Goal: Task Accomplishment & Management: Manage account settings

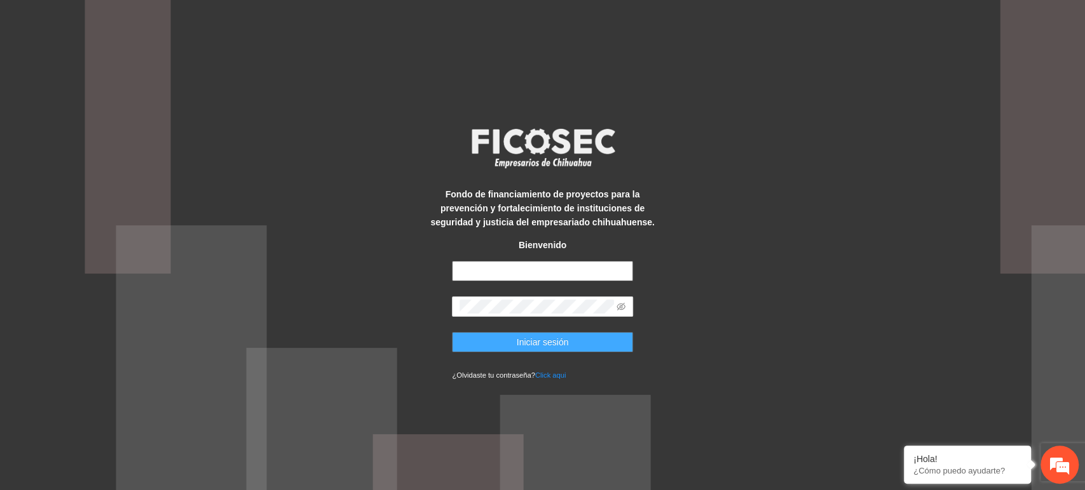
type input "**********"
click at [506, 337] on button "Iniciar sesión" at bounding box center [542, 342] width 181 height 20
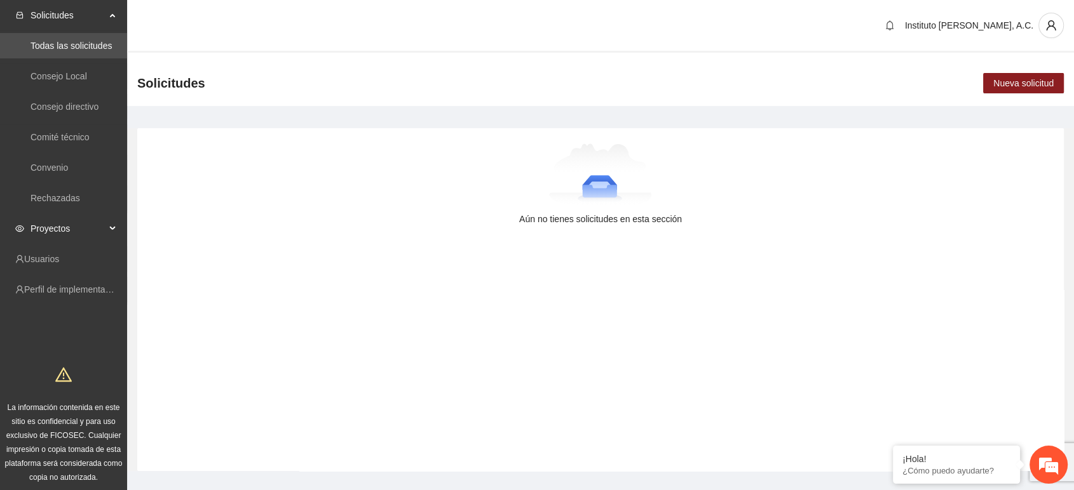
click at [67, 227] on span "Proyectos" at bounding box center [67, 228] width 75 height 25
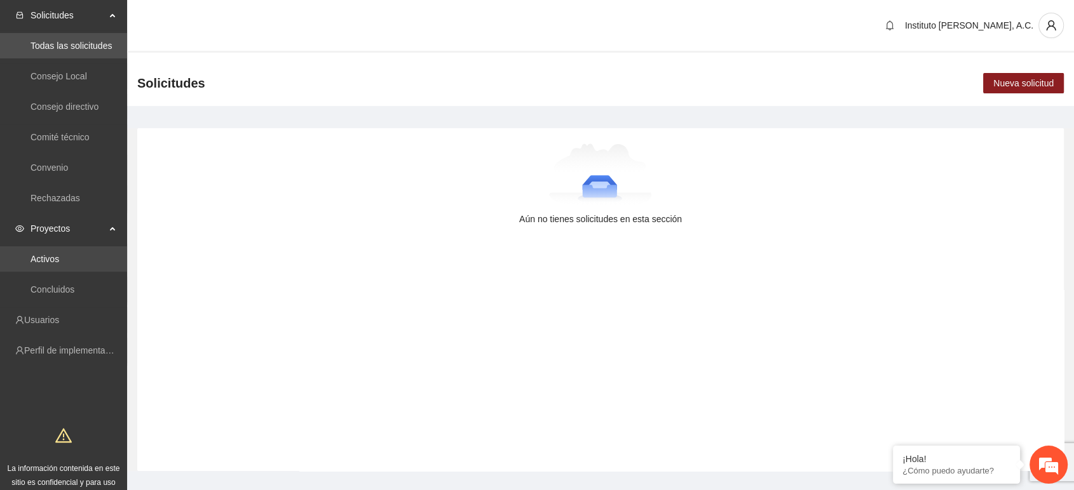
click at [59, 254] on link "Activos" at bounding box center [44, 259] width 29 height 10
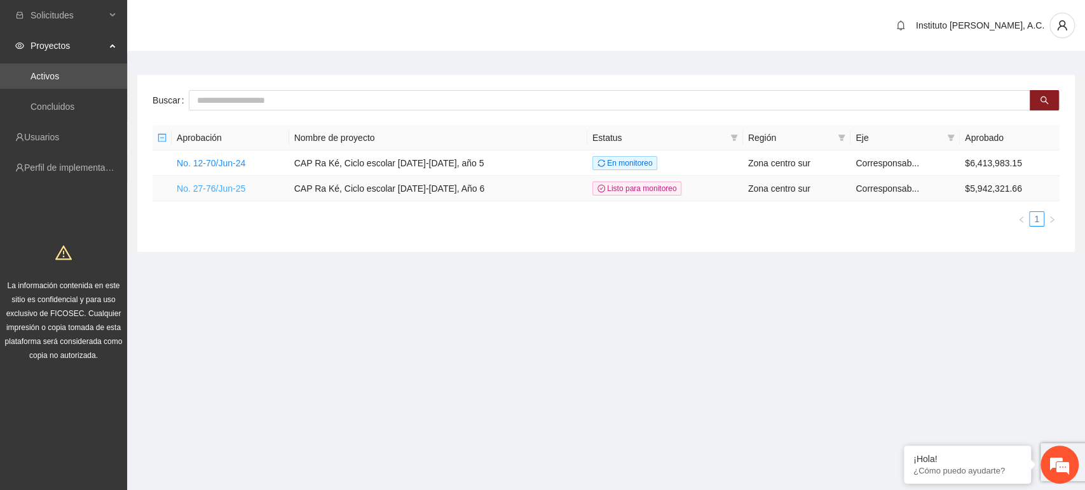
click at [227, 184] on link "No. 27-76/Jun-25" at bounding box center [211, 189] width 69 height 10
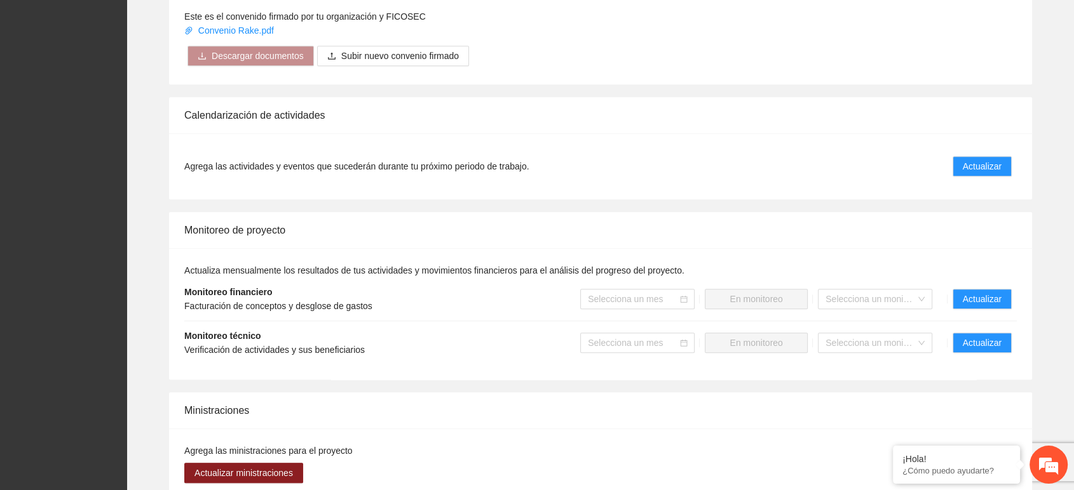
scroll to position [1139, 0]
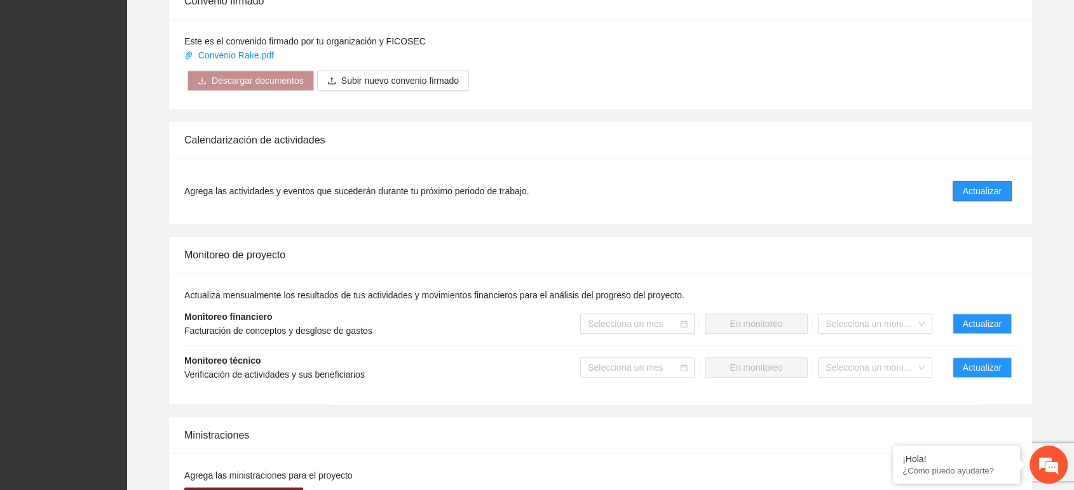
click at [961, 194] on button "Actualizar" at bounding box center [981, 191] width 59 height 20
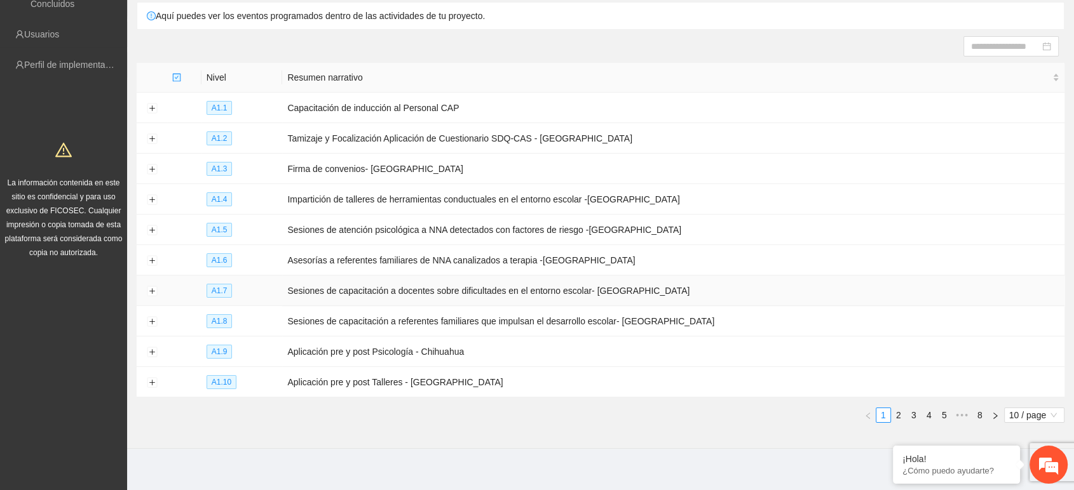
scroll to position [104, 0]
click at [155, 255] on button "Expand row" at bounding box center [152, 260] width 10 height 10
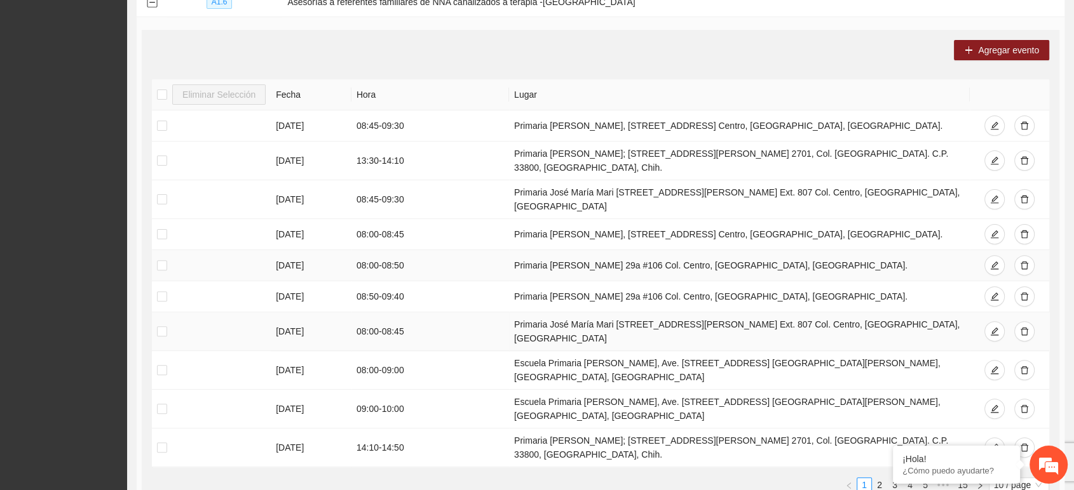
scroll to position [386, 0]
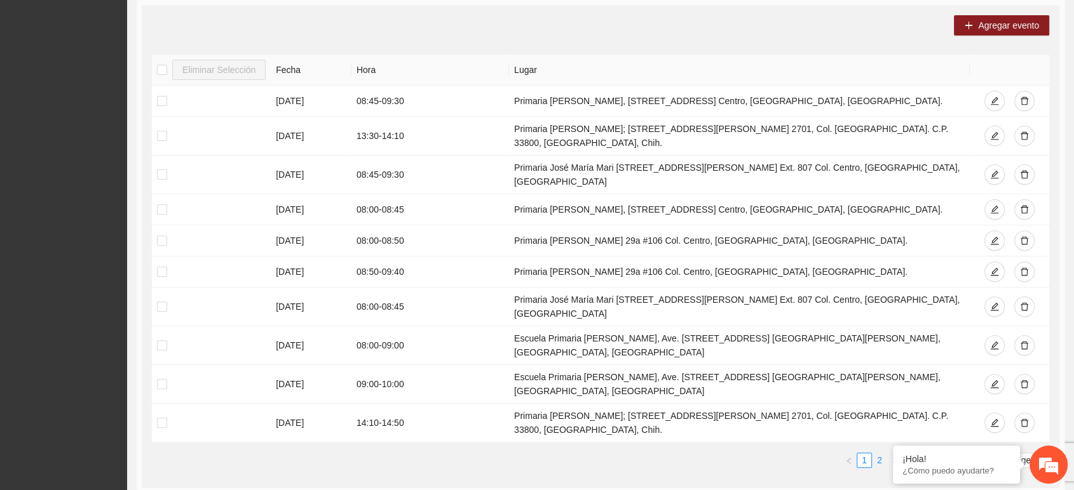
click at [881, 454] on link "2" at bounding box center [879, 461] width 14 height 14
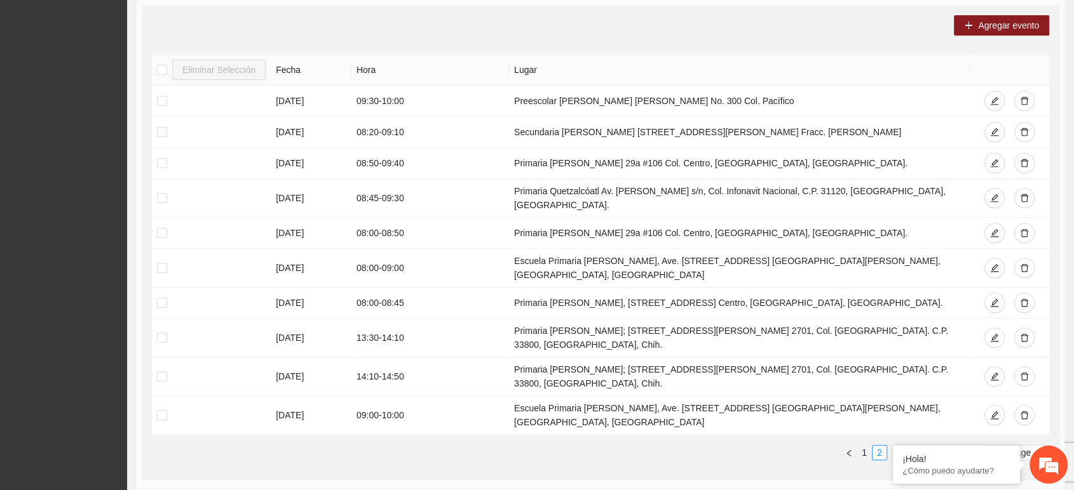
click at [895, 446] on link "3" at bounding box center [895, 453] width 14 height 14
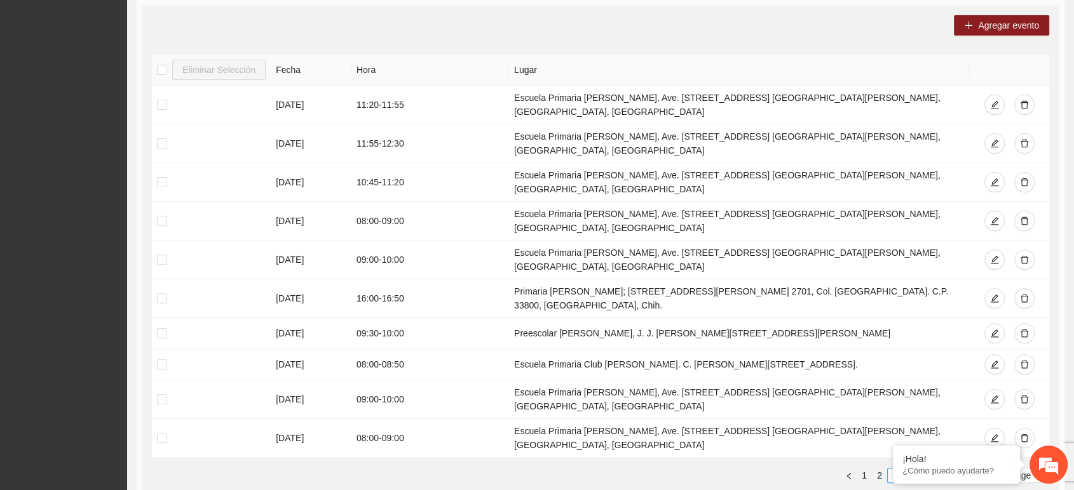
click at [908, 469] on link "4" at bounding box center [910, 476] width 14 height 14
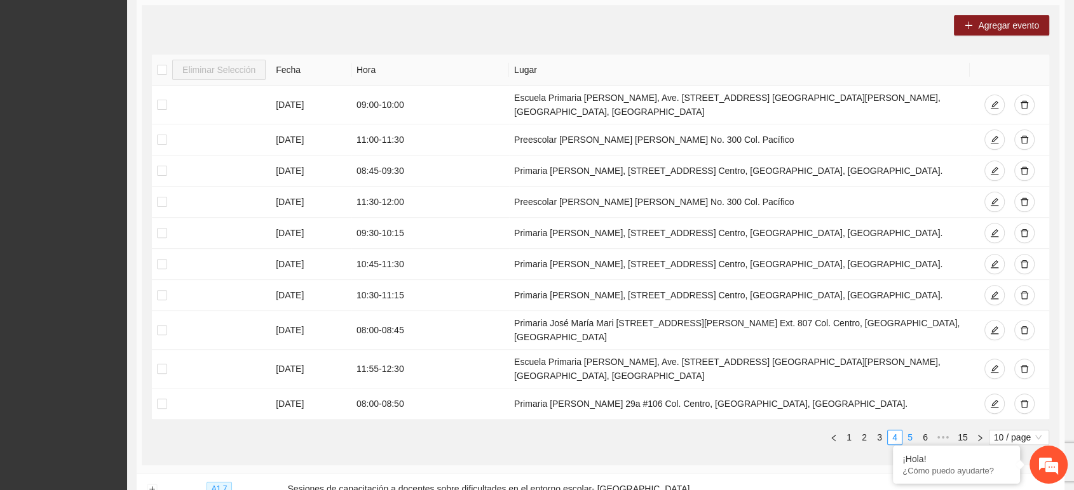
click at [912, 431] on link "5" at bounding box center [910, 438] width 14 height 14
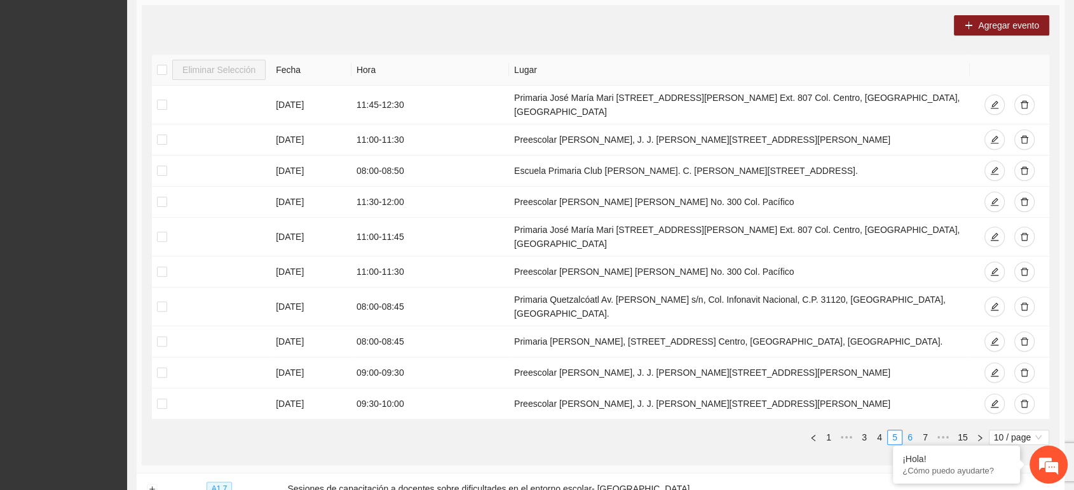
click at [912, 431] on link "6" at bounding box center [910, 438] width 14 height 14
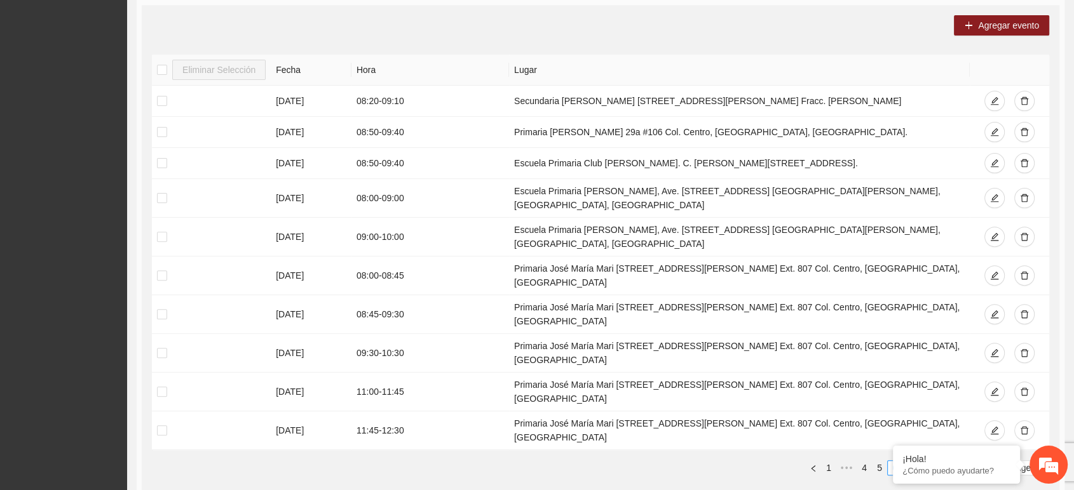
click at [922, 461] on link "8" at bounding box center [925, 468] width 14 height 14
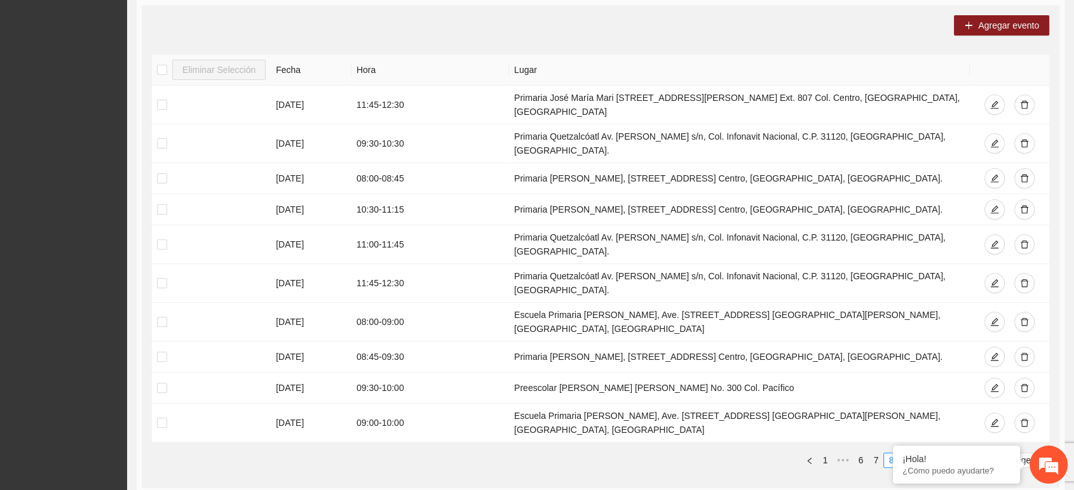
drag, startPoint x: 910, startPoint y: 410, endPoint x: 917, endPoint y: 410, distance: 7.0
click at [910, 454] on link "9" at bounding box center [906, 461] width 14 height 14
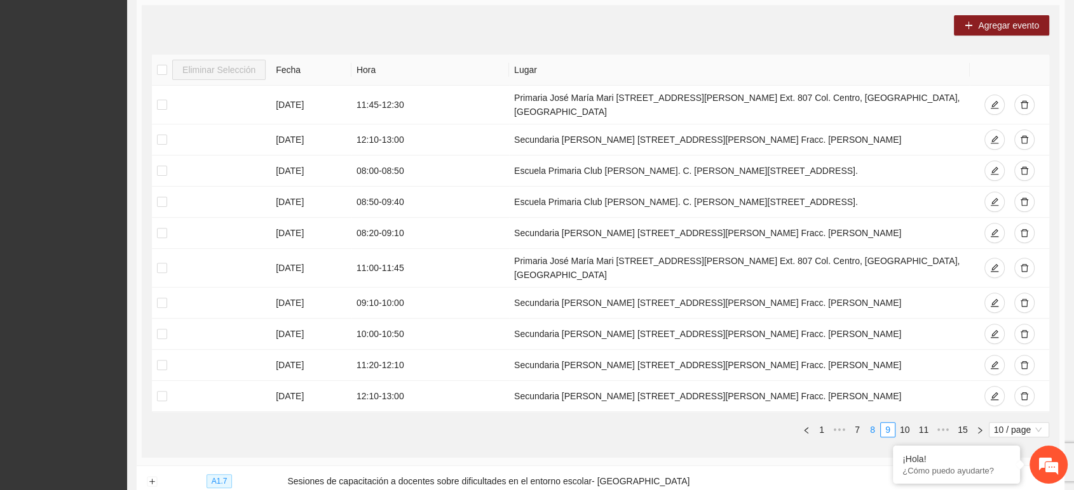
click at [870, 423] on link "8" at bounding box center [872, 430] width 14 height 14
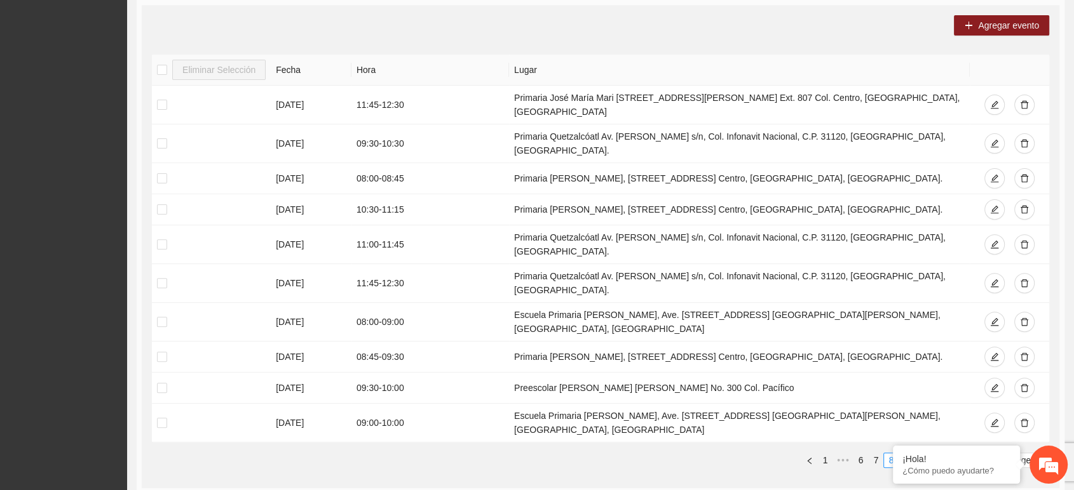
click at [908, 454] on link "9" at bounding box center [906, 461] width 14 height 14
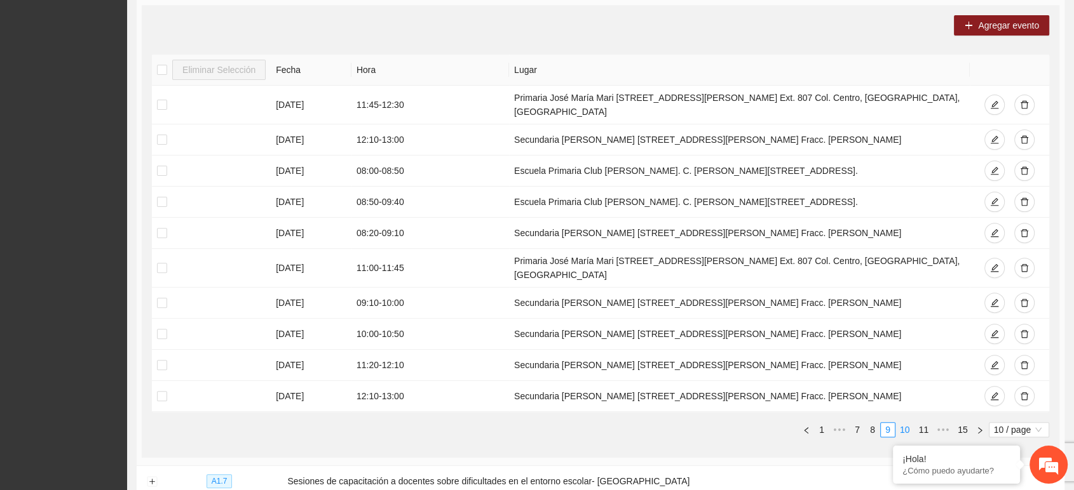
click at [907, 423] on link "10" at bounding box center [905, 430] width 18 height 14
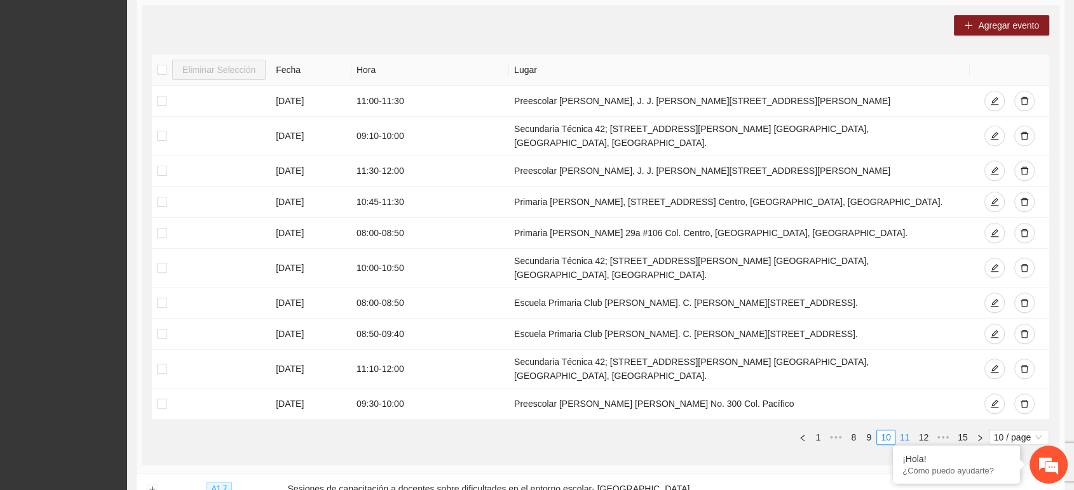
click at [907, 431] on link "11" at bounding box center [905, 438] width 18 height 14
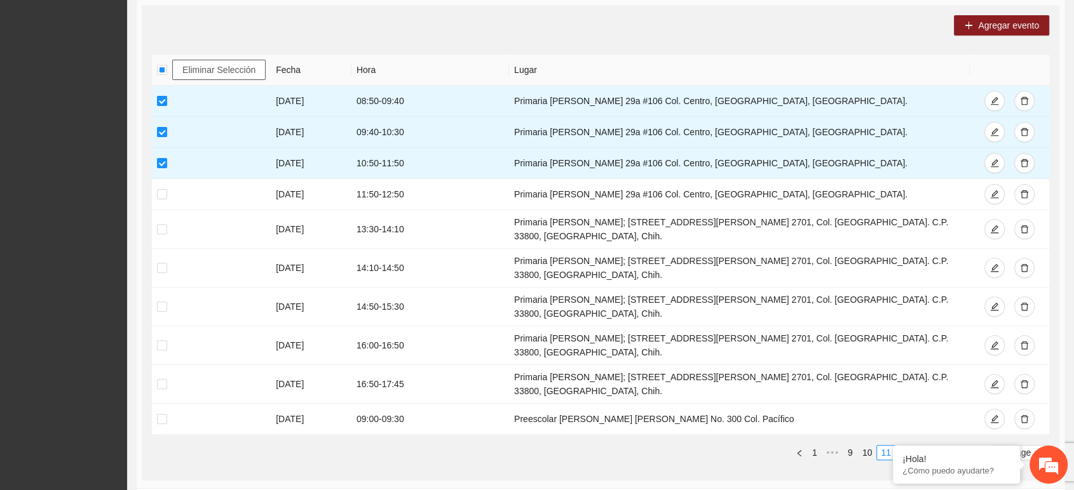
click at [212, 65] on span "Eliminar Selección" at bounding box center [218, 70] width 73 height 14
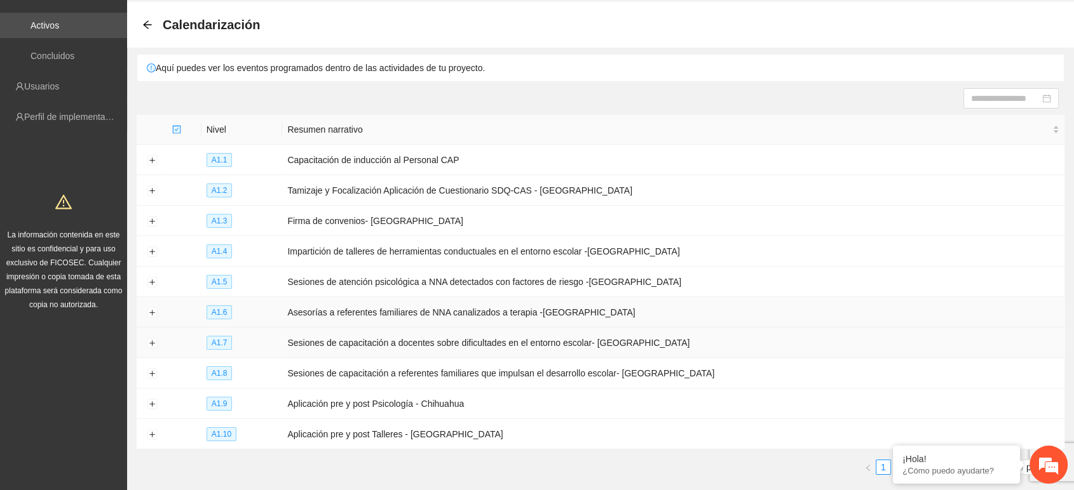
scroll to position [104, 0]
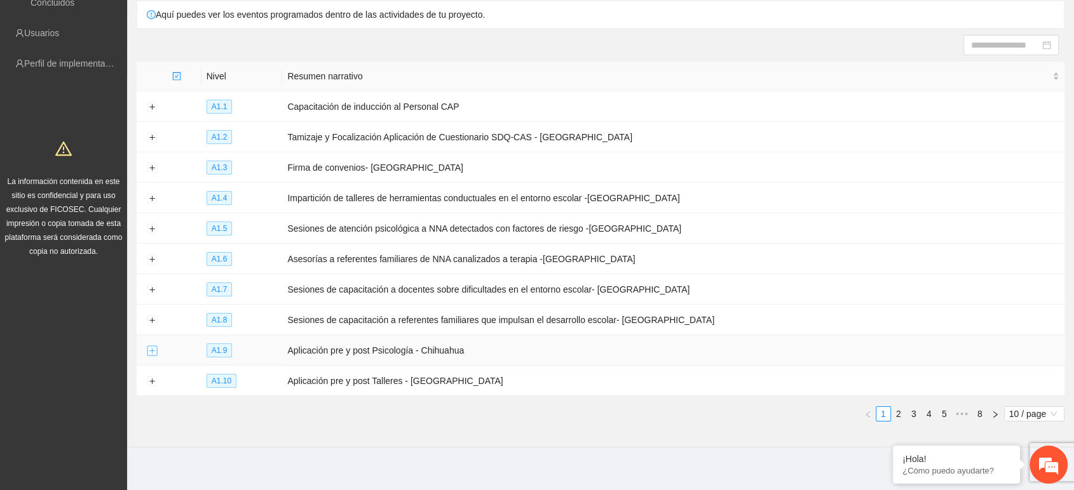
click at [152, 346] on button "Expand row" at bounding box center [152, 351] width 10 height 10
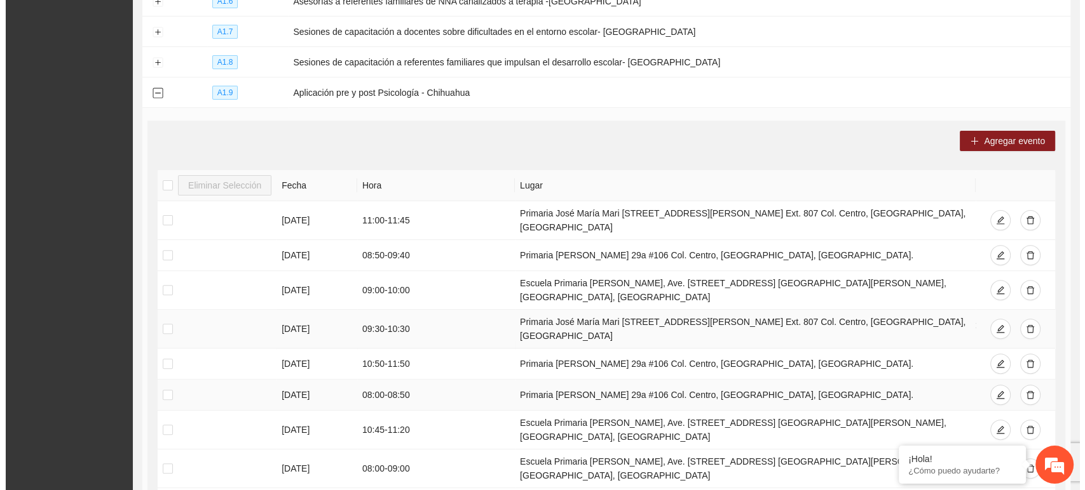
scroll to position [457, 0]
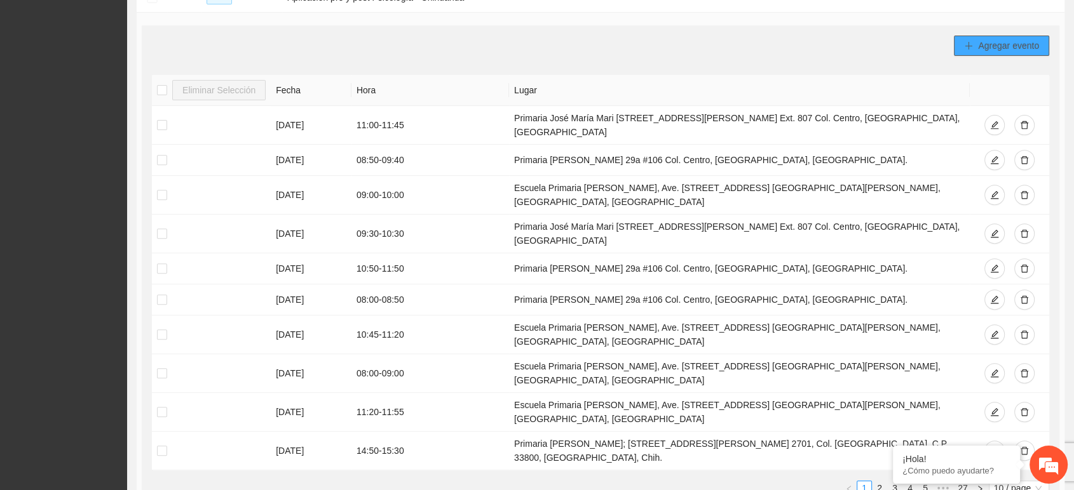
click at [965, 41] on icon "plus" at bounding box center [968, 45] width 9 height 9
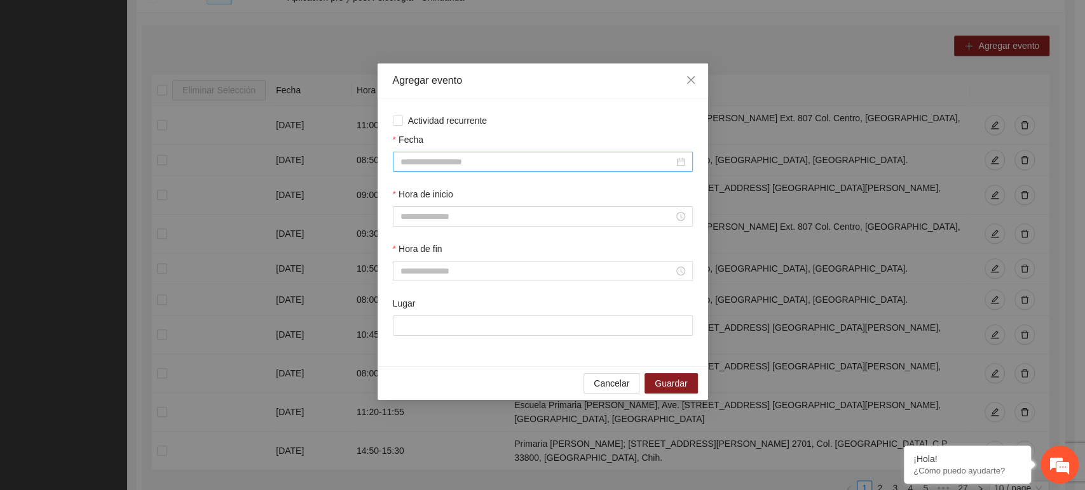
click at [425, 166] on input "Fecha" at bounding box center [536, 162] width 273 height 14
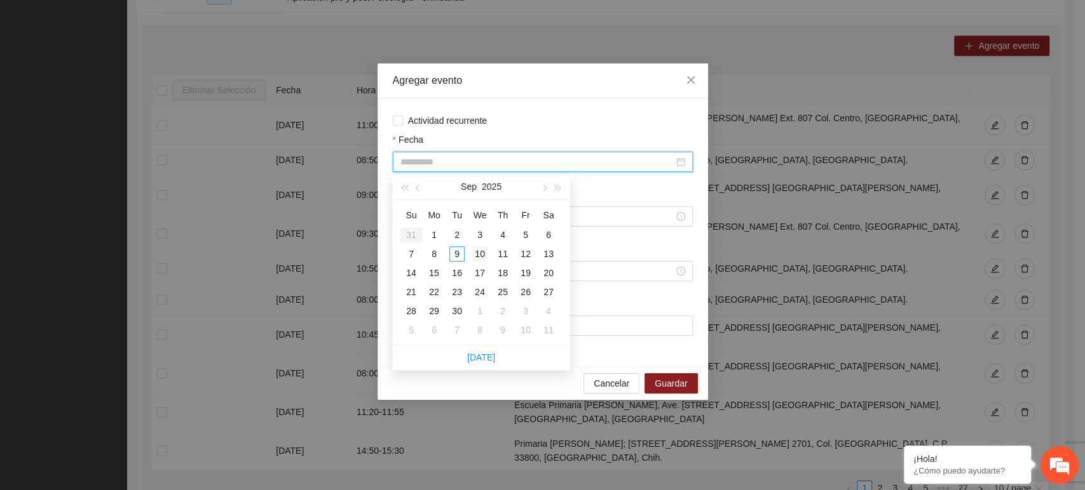
type input "**********"
click at [478, 251] on div "10" at bounding box center [479, 254] width 15 height 15
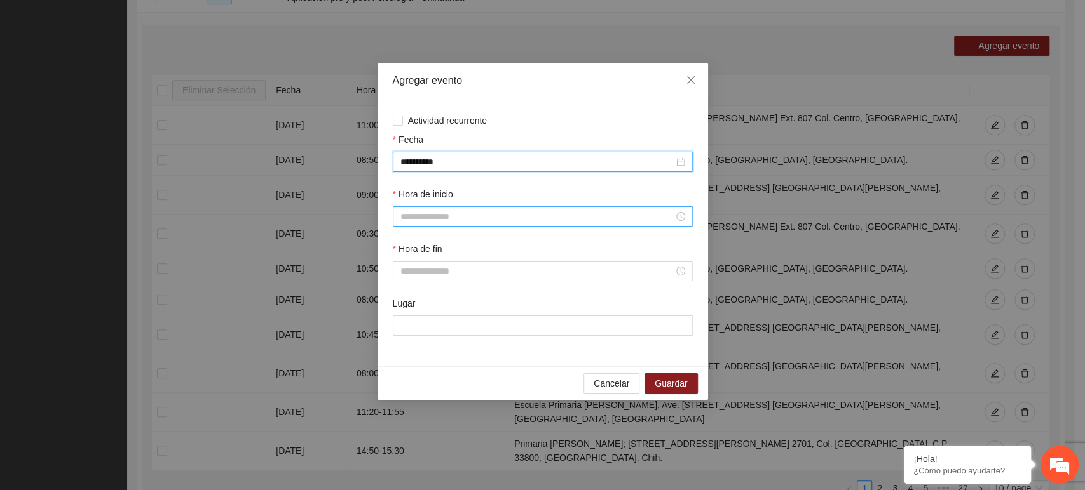
click at [440, 217] on input "Hora de inicio" at bounding box center [536, 217] width 273 height 14
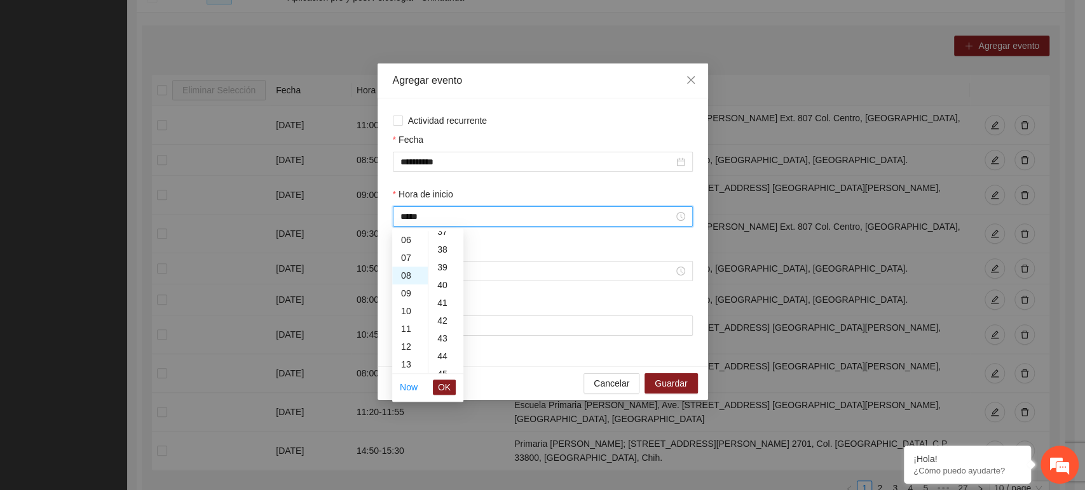
scroll to position [889, 0]
type input "*****"
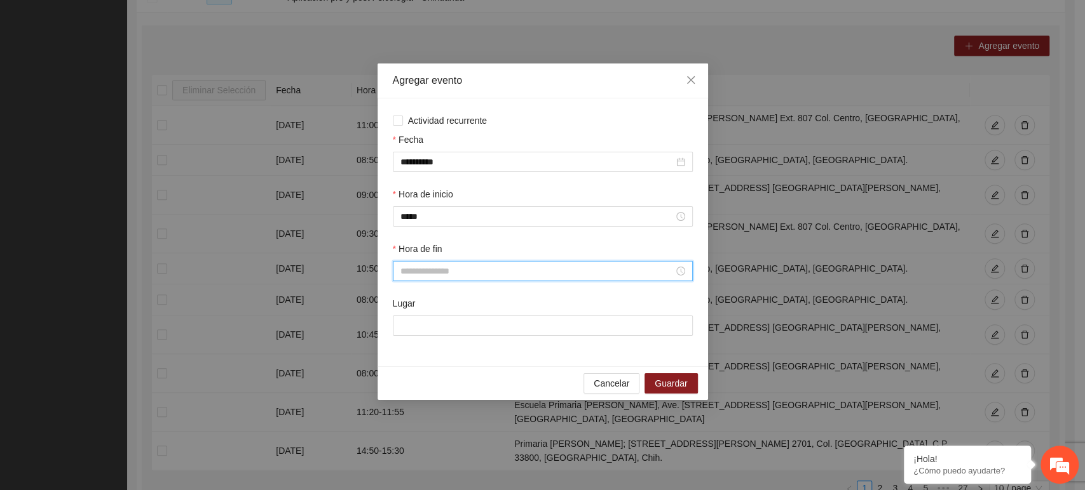
click at [442, 267] on input "Hora de fin" at bounding box center [536, 271] width 273 height 14
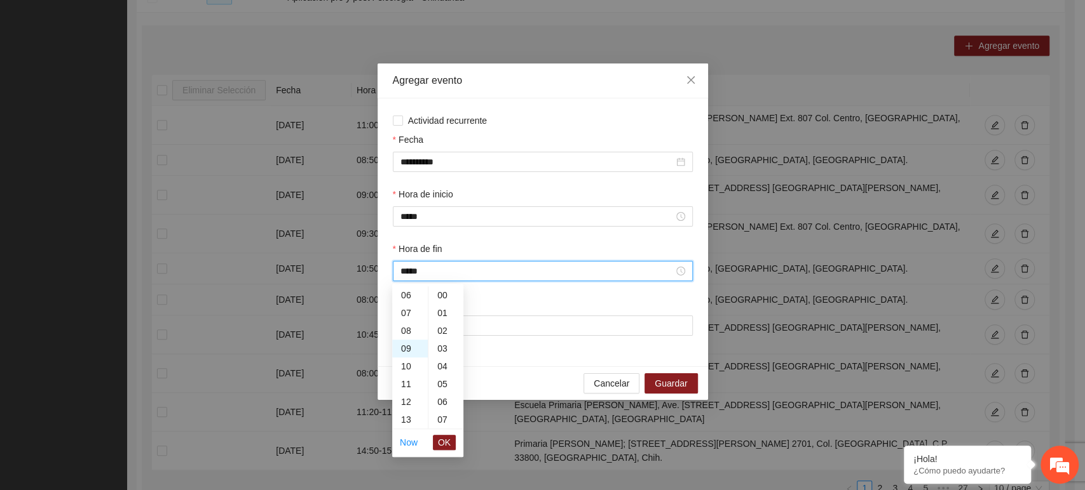
scroll to position [712, 0]
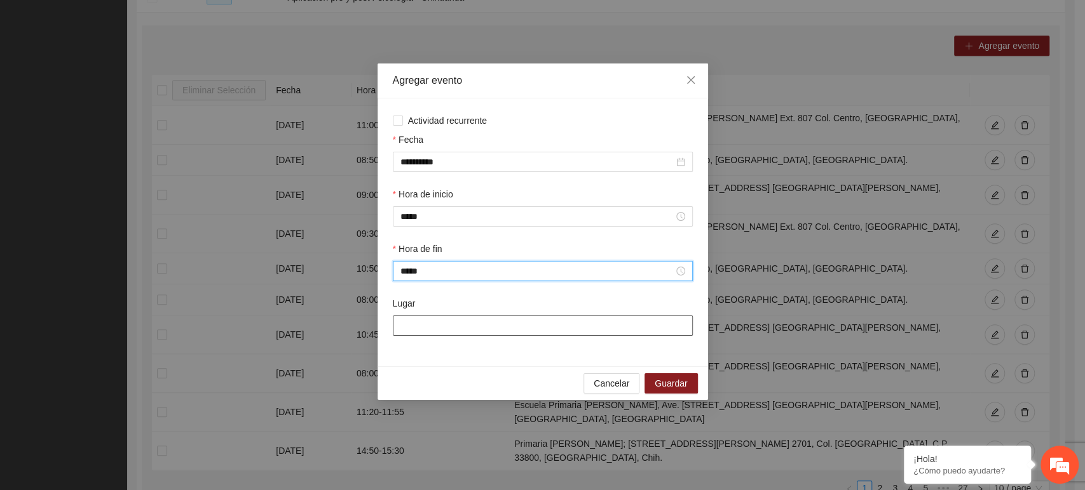
type input "*****"
click at [432, 322] on input "Lugar" at bounding box center [543, 326] width 300 height 20
paste input "**********"
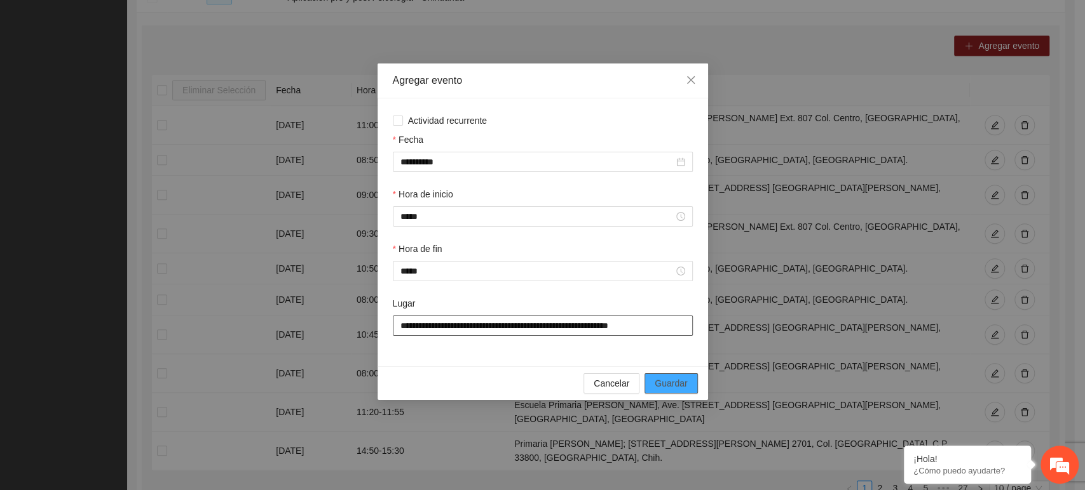
type input "**********"
click at [672, 380] on span "Guardar" at bounding box center [670, 384] width 32 height 14
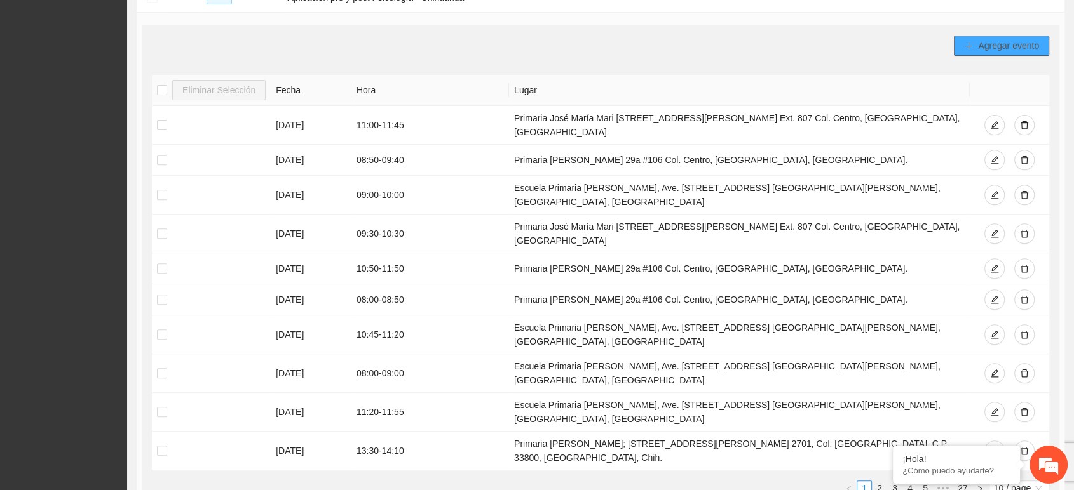
click at [961, 41] on button "Agregar evento" at bounding box center [1001, 46] width 95 height 20
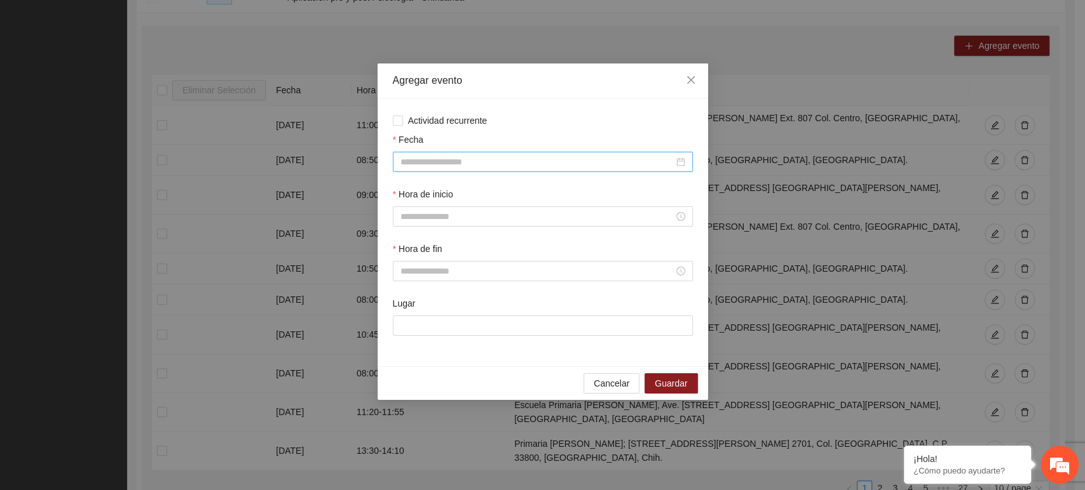
click at [431, 161] on input "Fecha" at bounding box center [536, 162] width 273 height 14
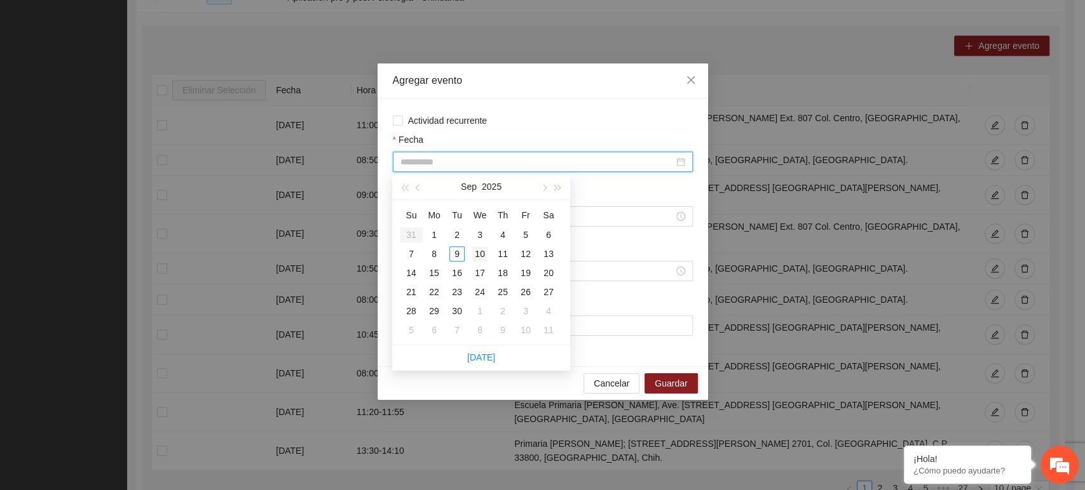
type input "**********"
click at [473, 252] on div "10" at bounding box center [479, 254] width 15 height 15
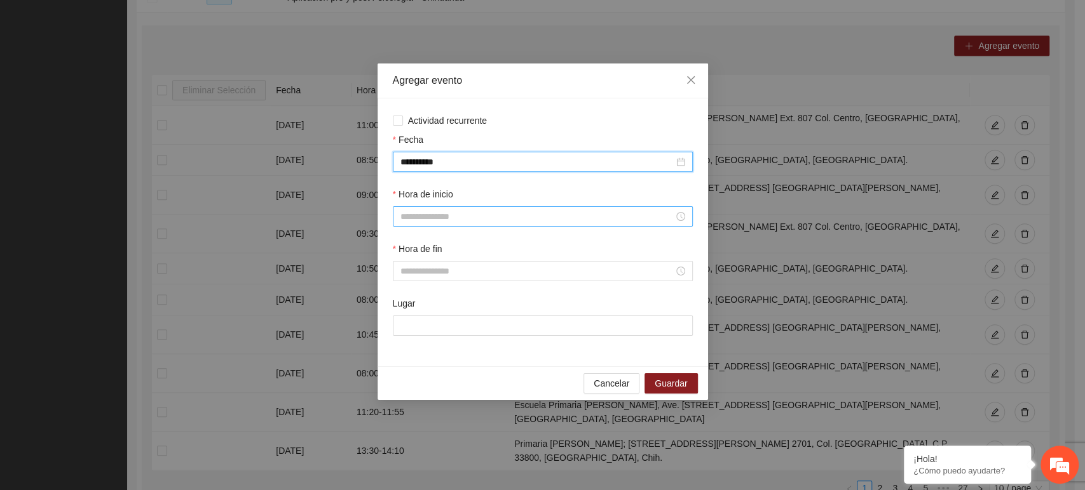
click at [436, 218] on input "Hora de inicio" at bounding box center [536, 217] width 273 height 14
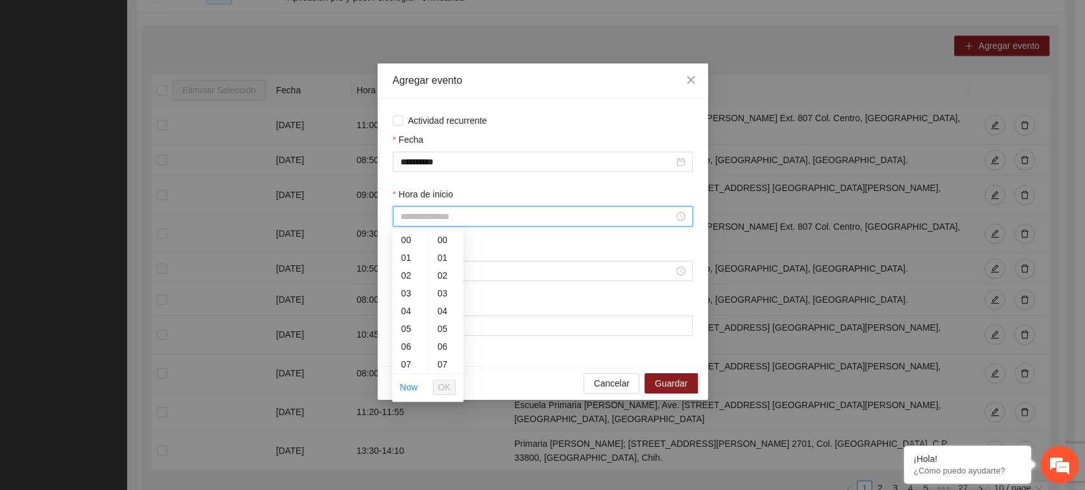
click at [492, 215] on input "Hora de inicio" at bounding box center [536, 217] width 273 height 14
type input "*"
type input "*****"
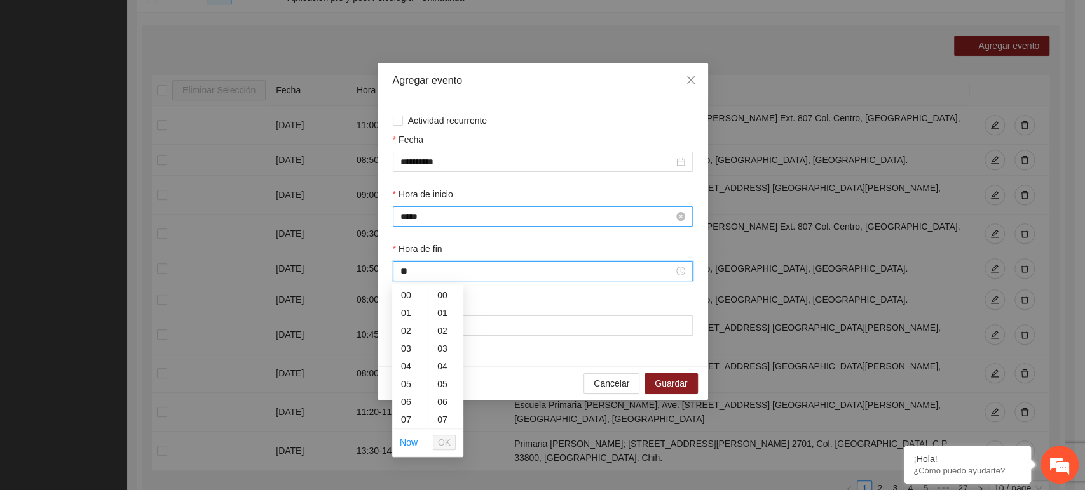
type input "*"
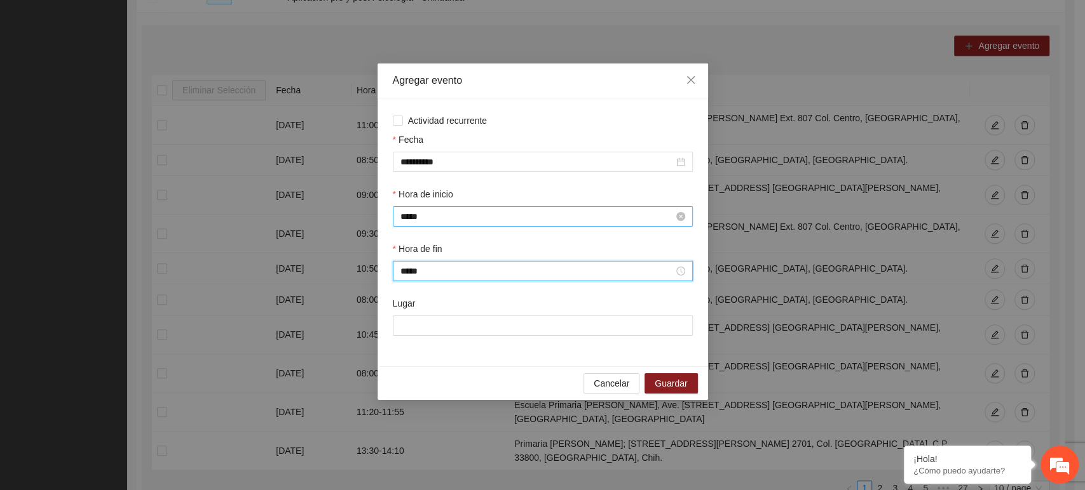
type input "*****"
paste input "**********"
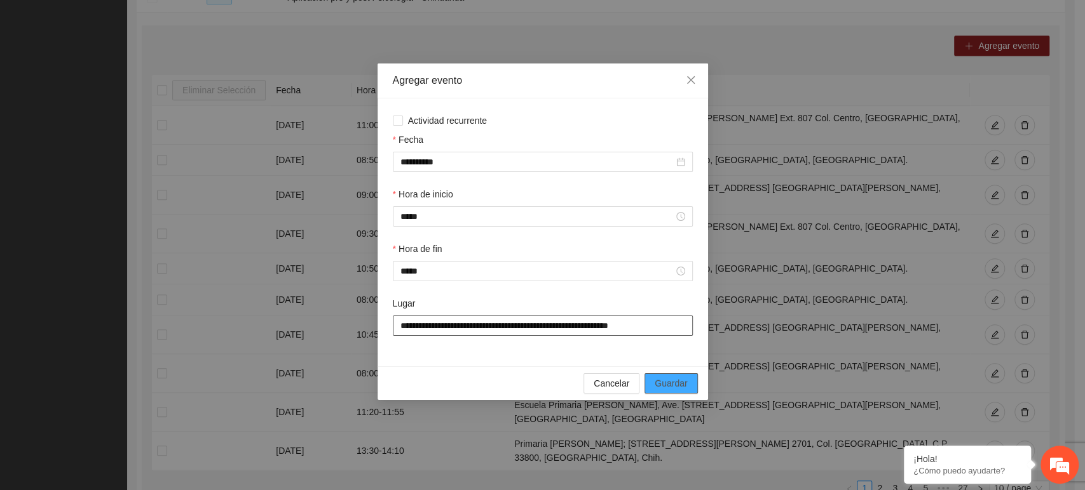
type input "**********"
click at [677, 382] on span "Guardar" at bounding box center [670, 384] width 32 height 14
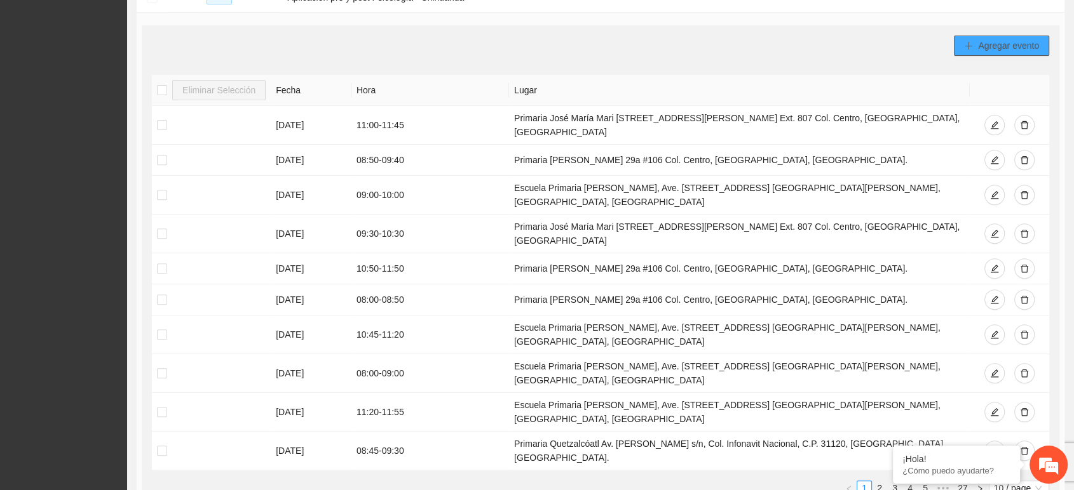
click at [989, 44] on span "Agregar evento" at bounding box center [1008, 46] width 61 height 14
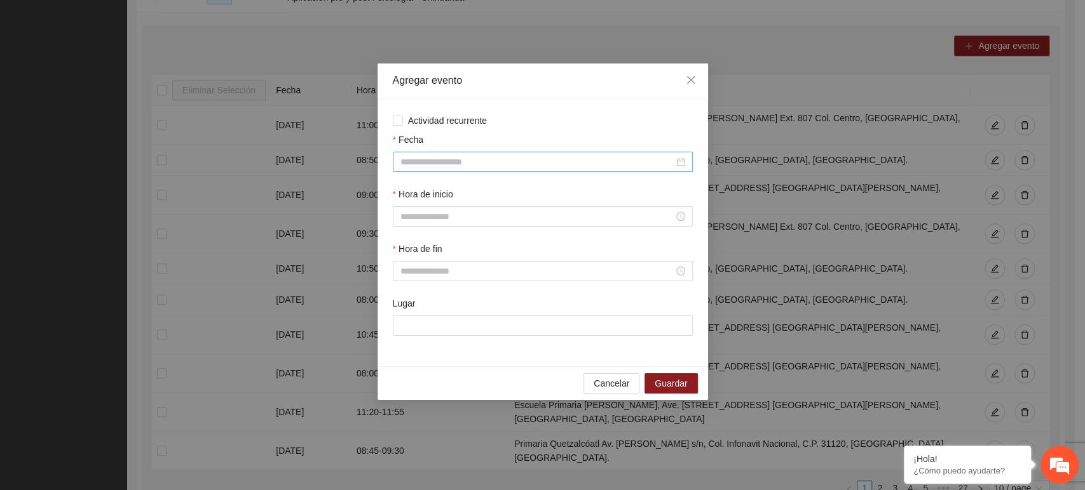
click at [490, 157] on input "Fecha" at bounding box center [536, 162] width 273 height 14
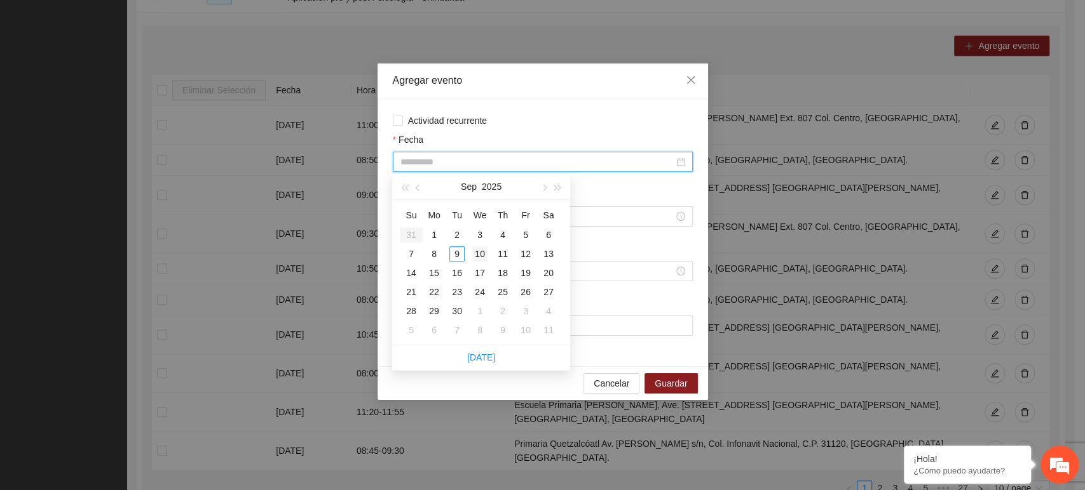
type input "**********"
click at [478, 250] on div "10" at bounding box center [479, 254] width 15 height 15
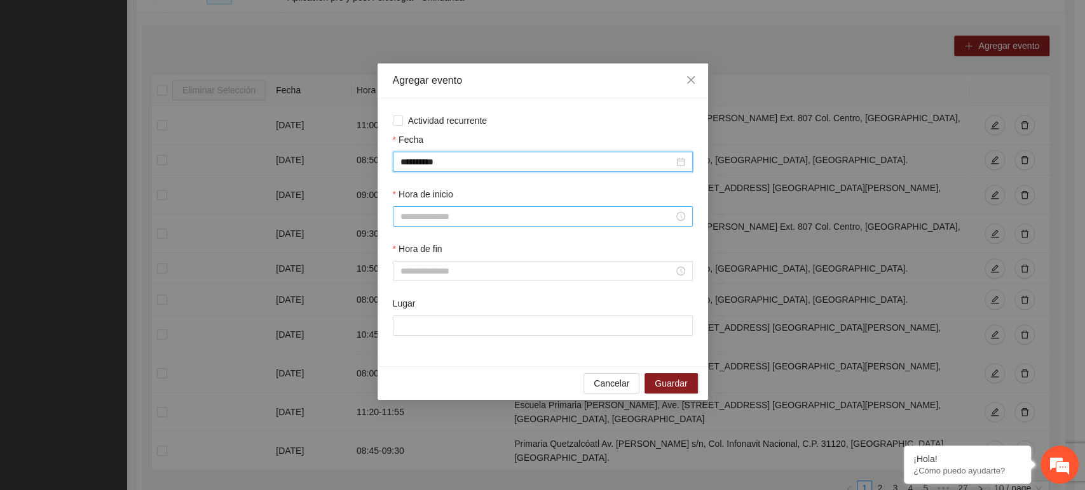
click at [470, 217] on input "Hora de inicio" at bounding box center [536, 217] width 273 height 14
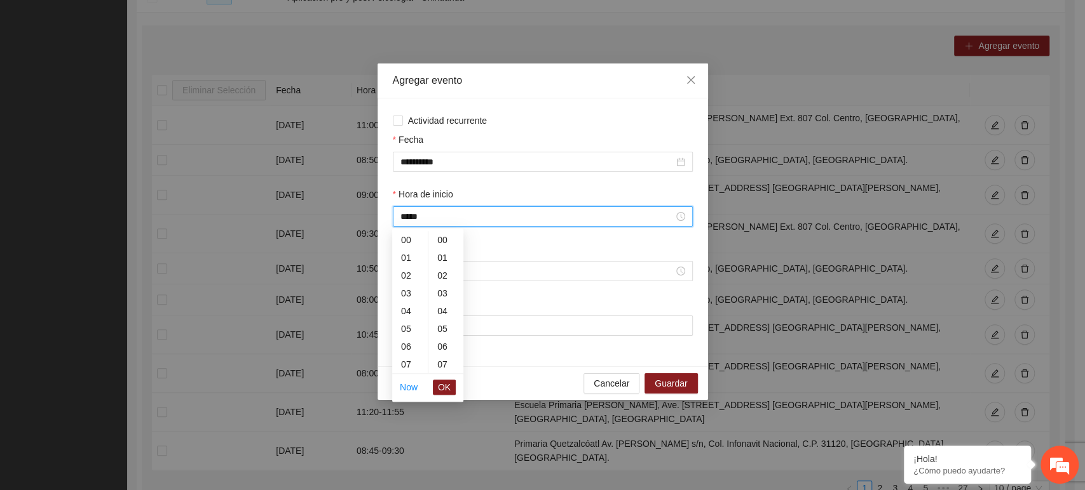
scroll to position [889, 0]
type input "*****"
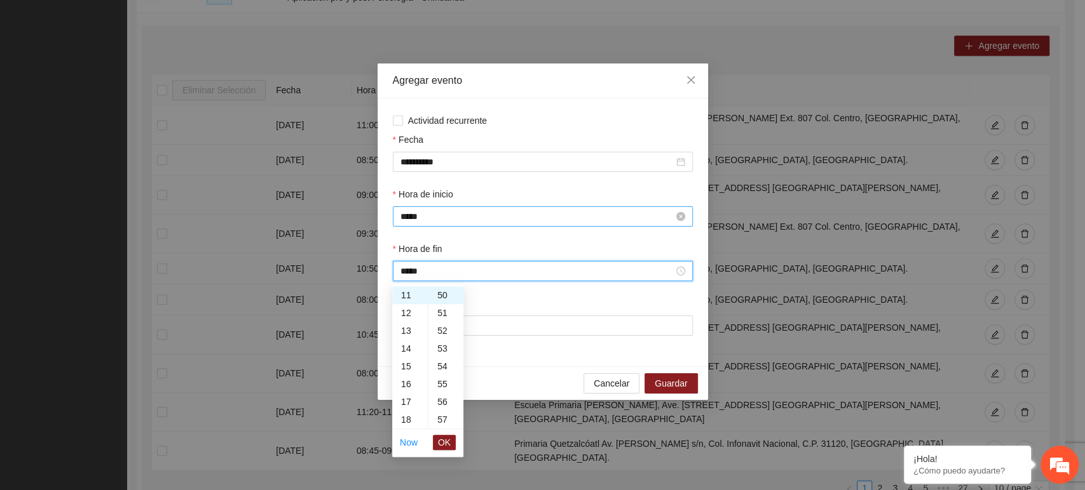
type input "*****"
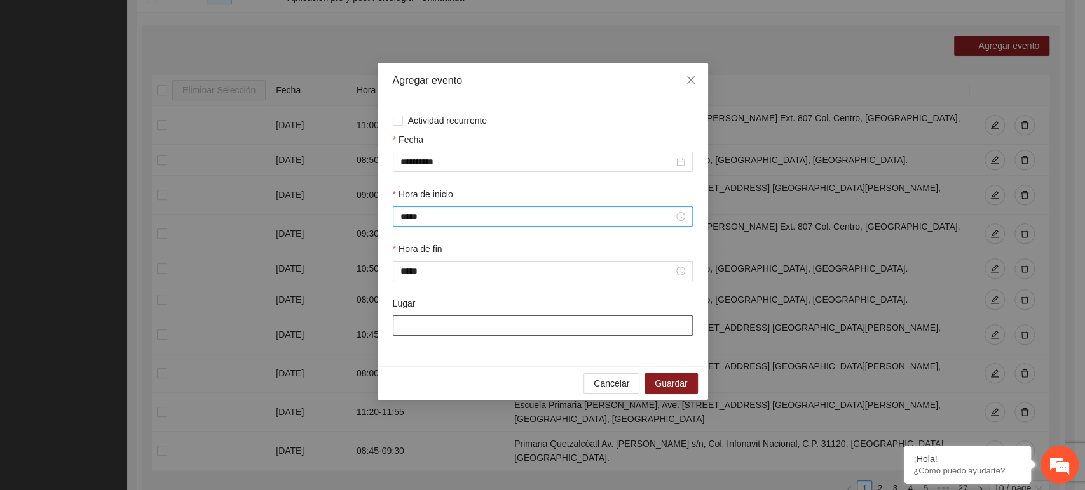
paste input "**********"
type input "**********"
click at [668, 389] on span "Guardar" at bounding box center [670, 384] width 32 height 14
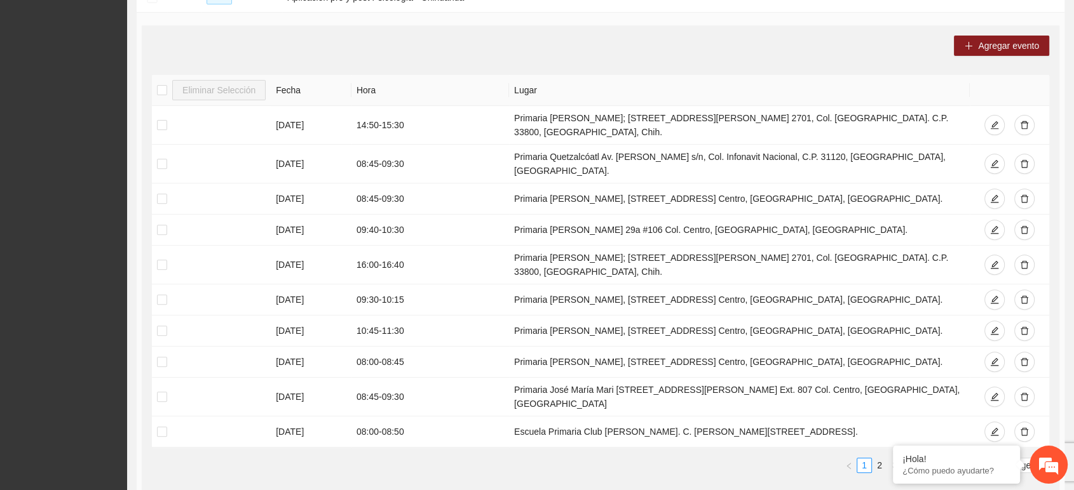
click at [144, 149] on div "Agregar evento Eliminar Selección [PERSON_NAME] [DATE] 14:50 - 15:30 Primaria […" at bounding box center [600, 259] width 917 height 468
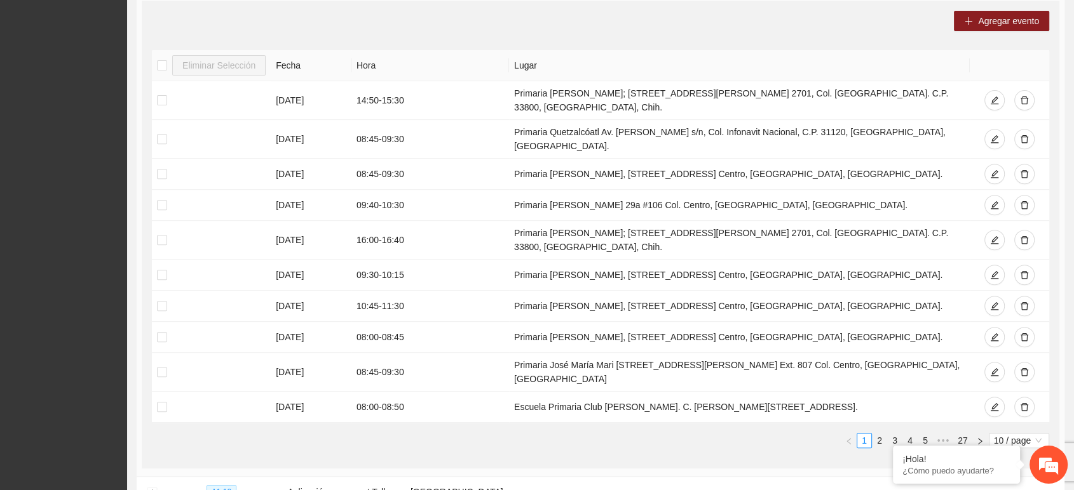
scroll to position [457, 0]
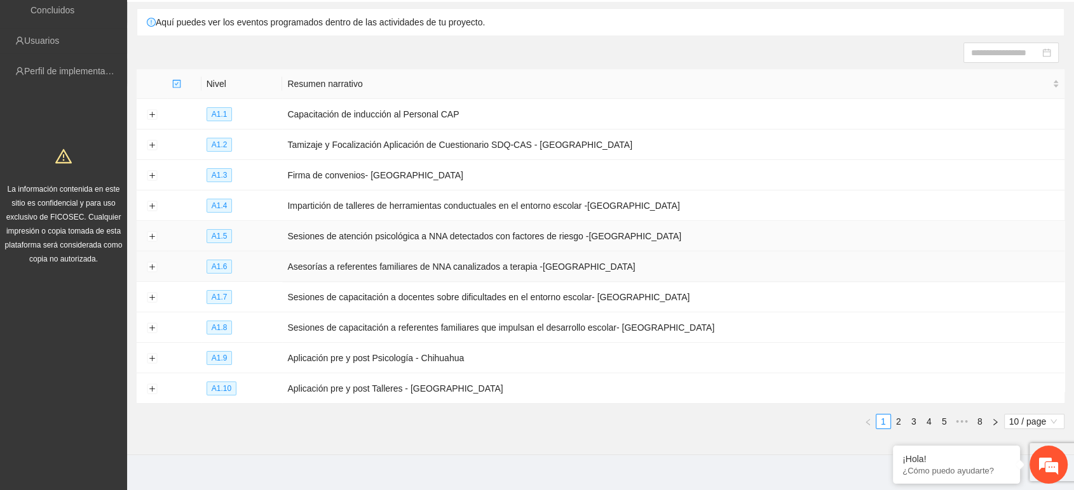
scroll to position [104, 0]
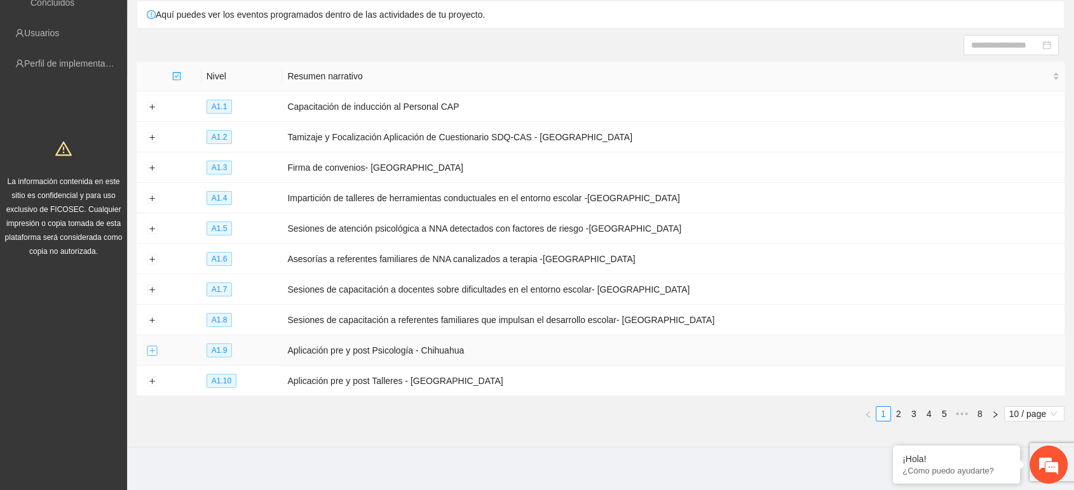
click at [150, 346] on button "Expand row" at bounding box center [152, 351] width 10 height 10
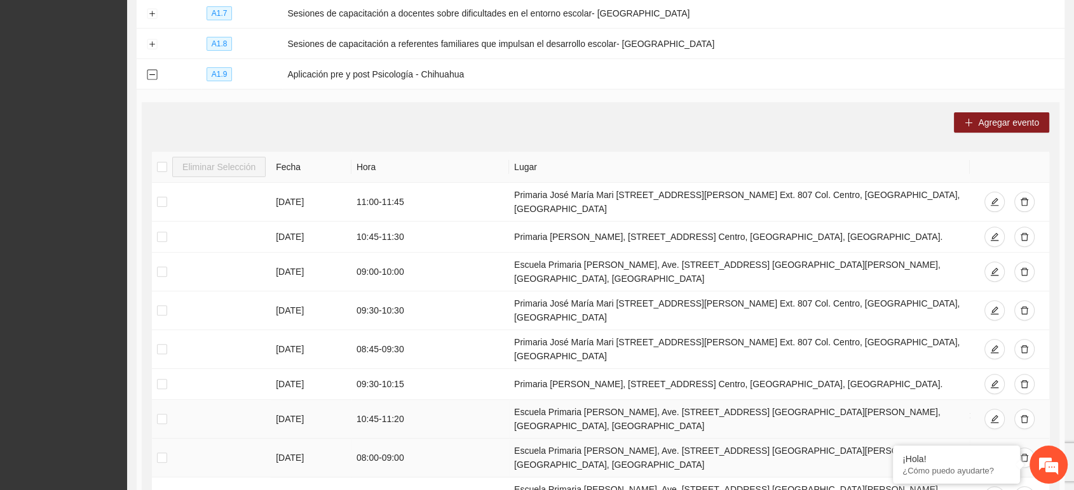
scroll to position [457, 0]
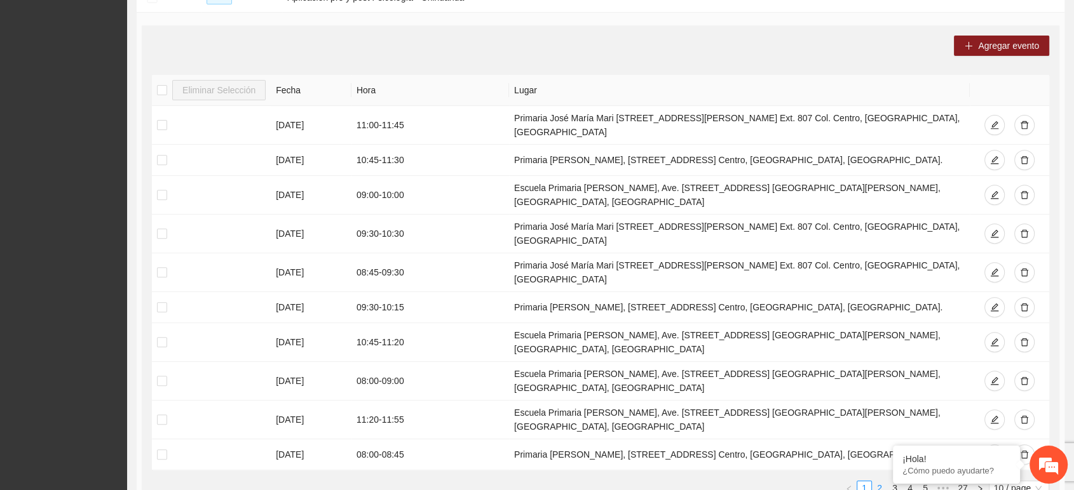
click at [879, 482] on link "2" at bounding box center [879, 489] width 14 height 14
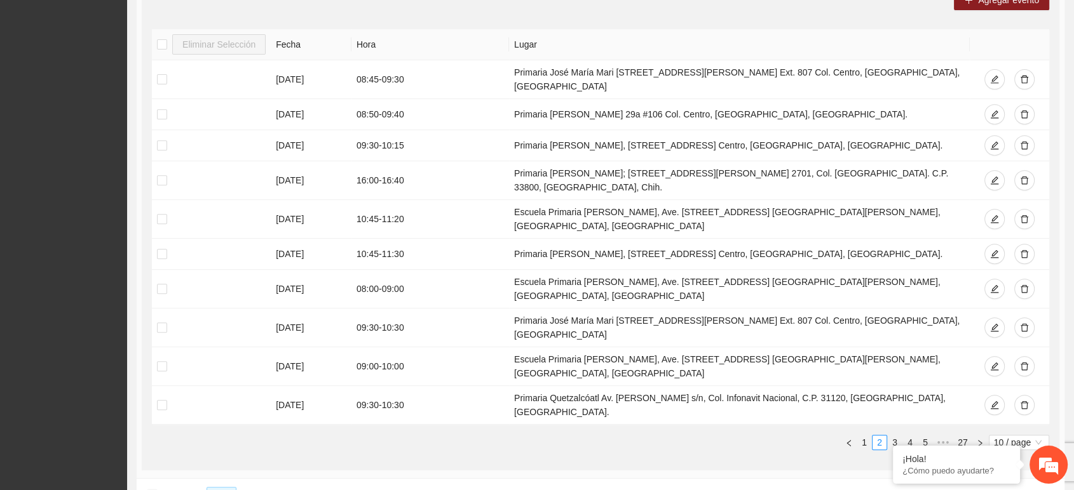
scroll to position [528, 0]
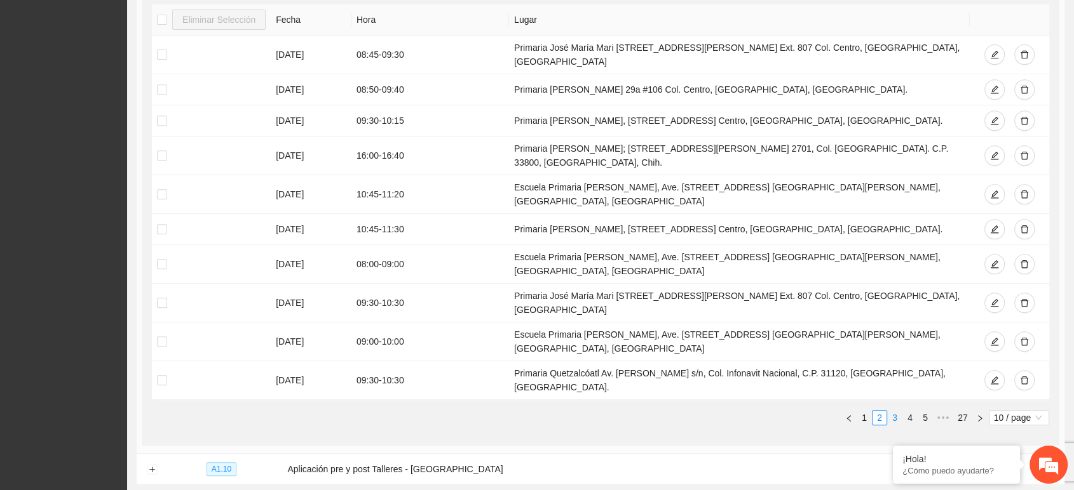
click at [892, 411] on link "3" at bounding box center [895, 418] width 14 height 14
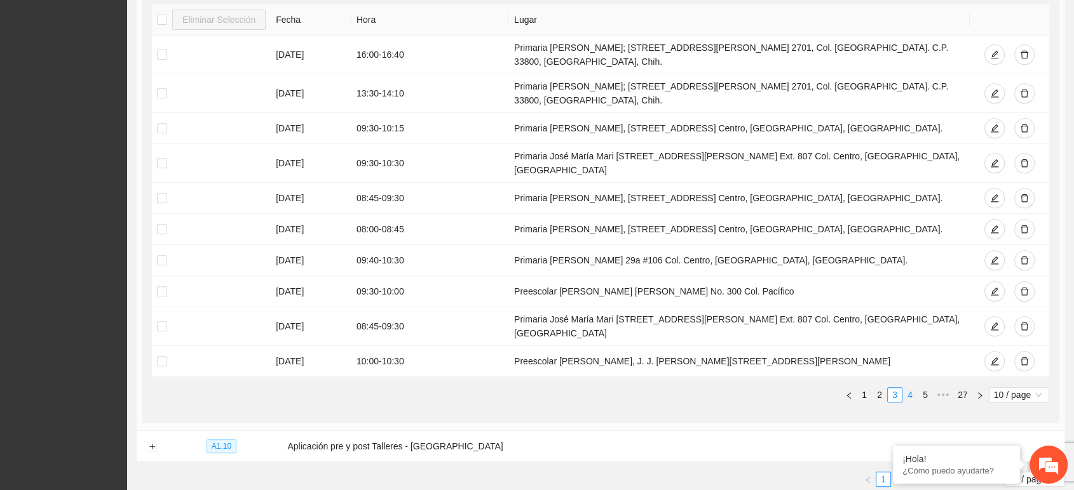
click at [910, 388] on link "4" at bounding box center [910, 395] width 14 height 14
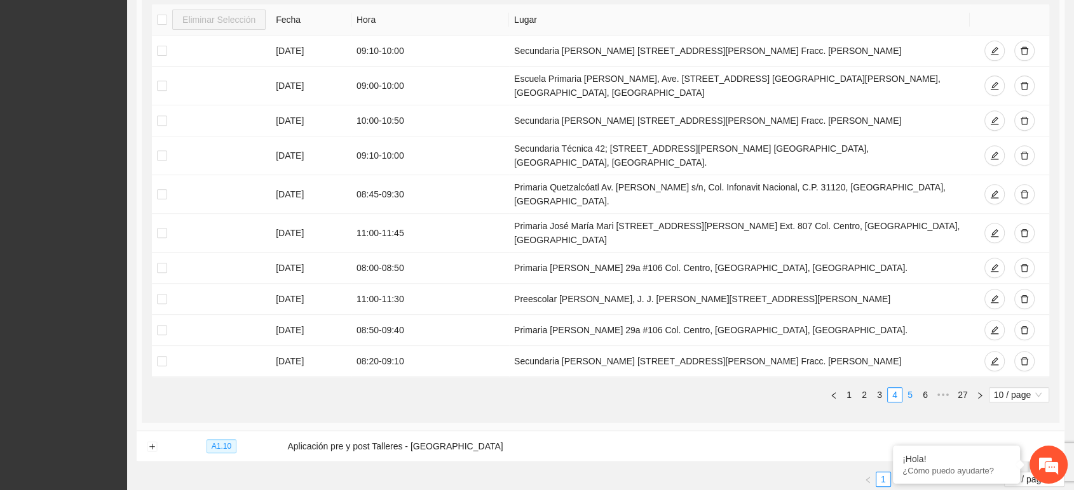
click at [913, 388] on link "5" at bounding box center [910, 395] width 14 height 14
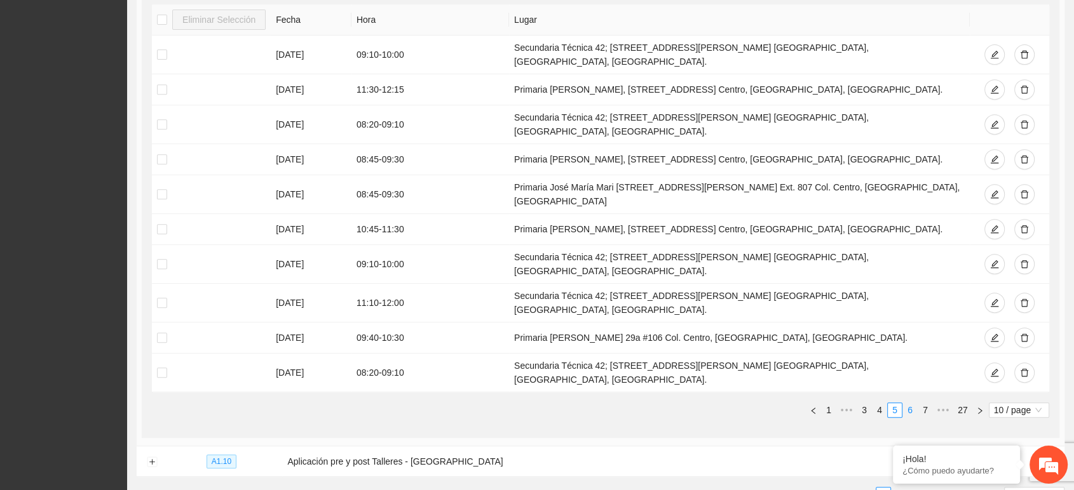
scroll to position [0, 0]
click at [912, 403] on link "6" at bounding box center [910, 410] width 14 height 14
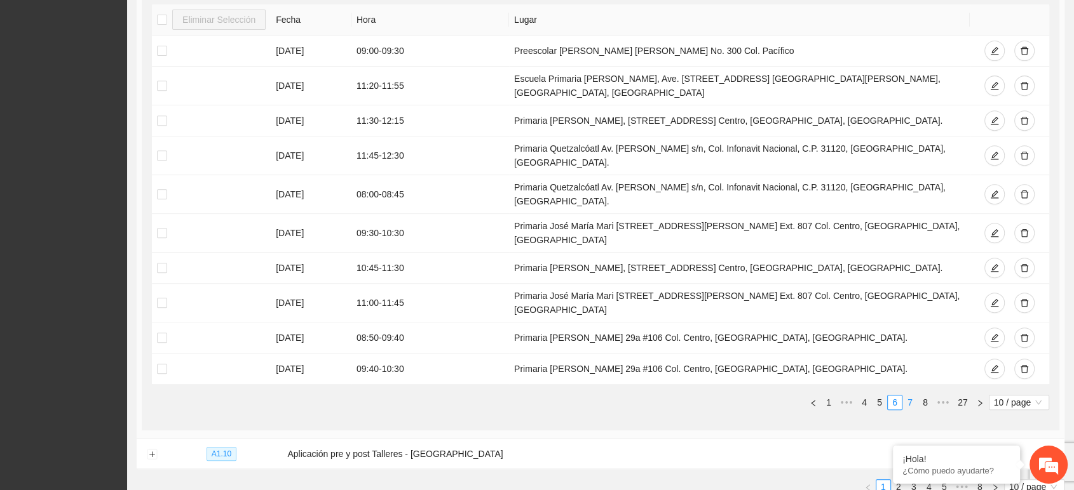
click at [912, 396] on link "7" at bounding box center [910, 403] width 14 height 14
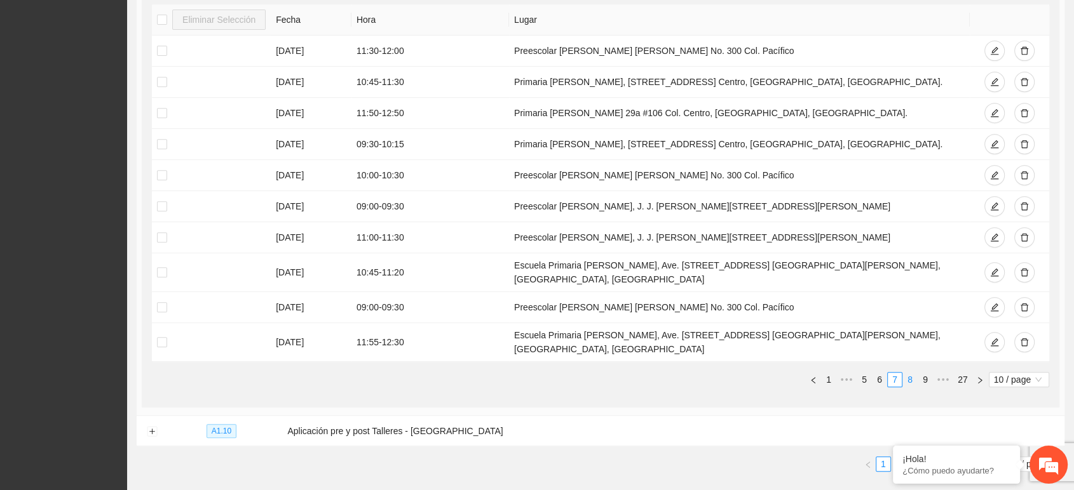
click at [913, 373] on link "8" at bounding box center [910, 380] width 14 height 14
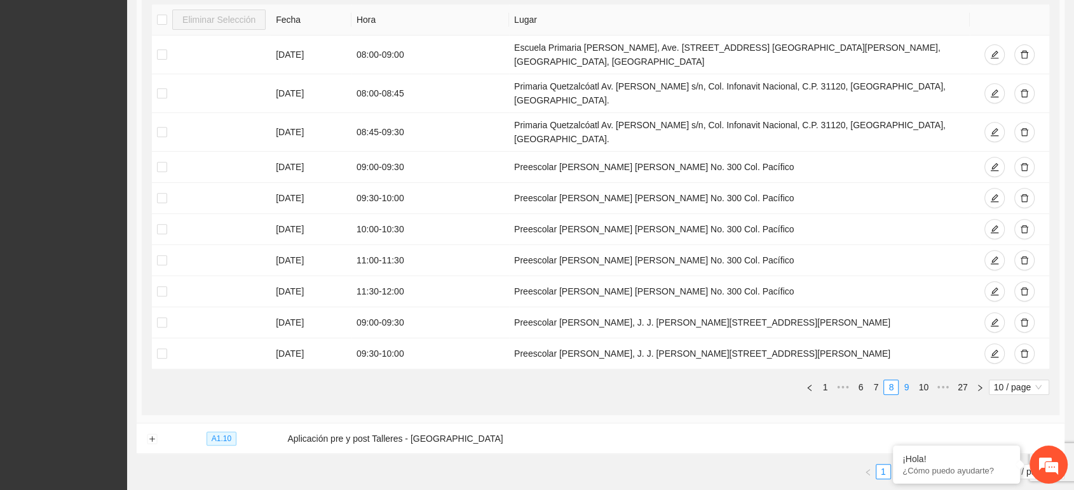
click at [910, 381] on link "9" at bounding box center [906, 388] width 14 height 14
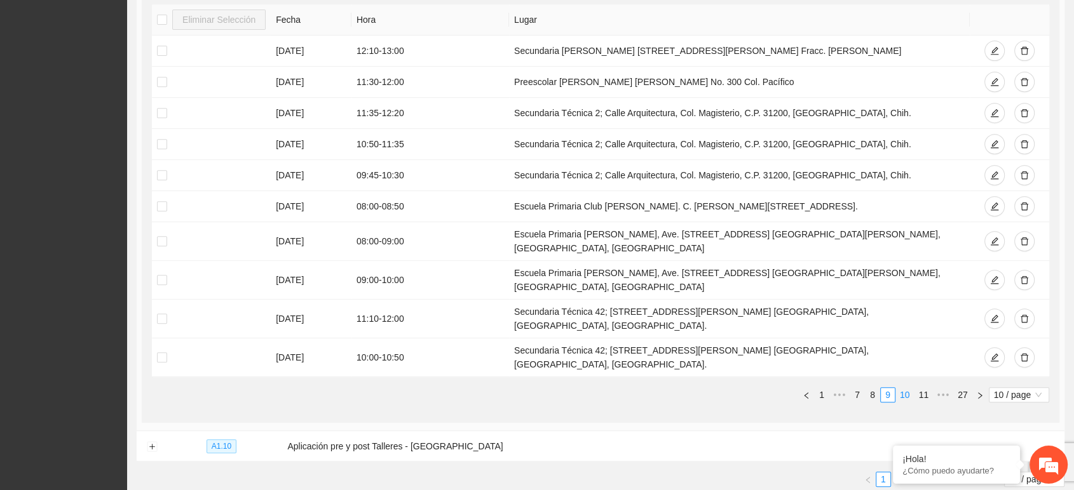
click at [907, 388] on link "10" at bounding box center [905, 395] width 18 height 14
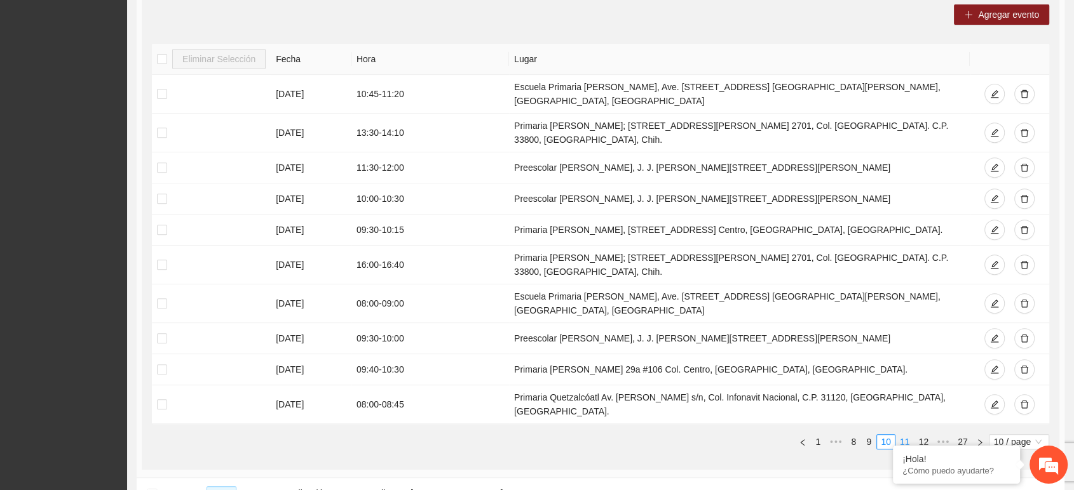
scroll to position [457, 0]
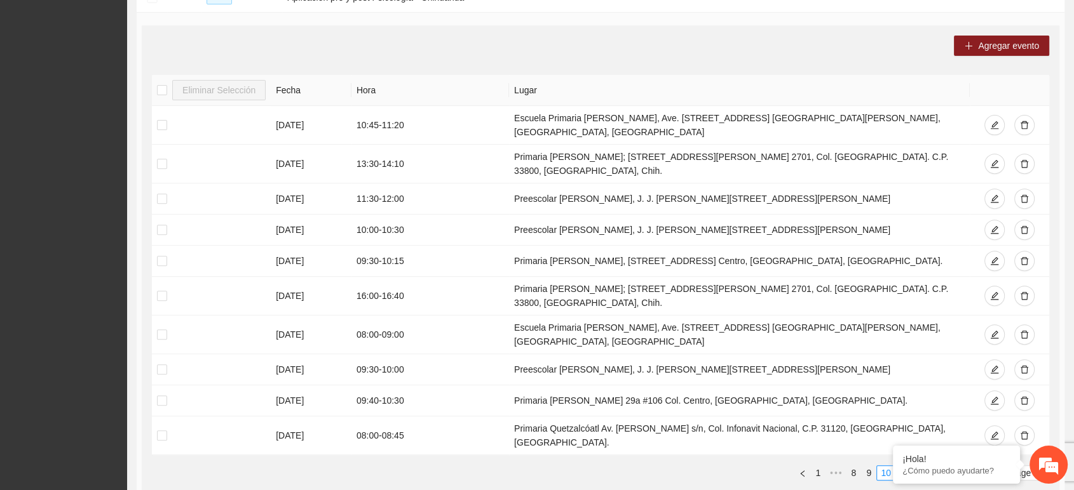
click at [923, 466] on link "12" at bounding box center [923, 473] width 18 height 14
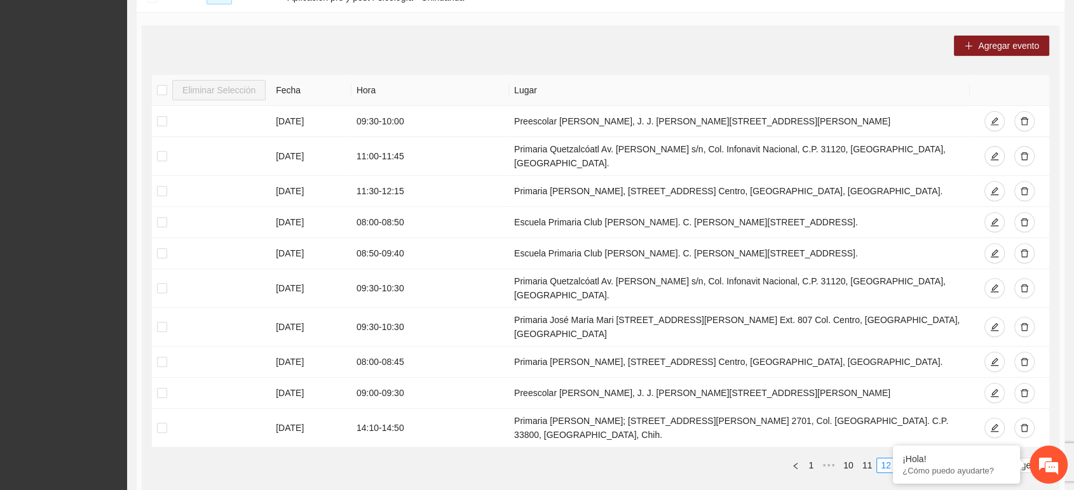
click at [919, 459] on link "14" at bounding box center [923, 466] width 18 height 14
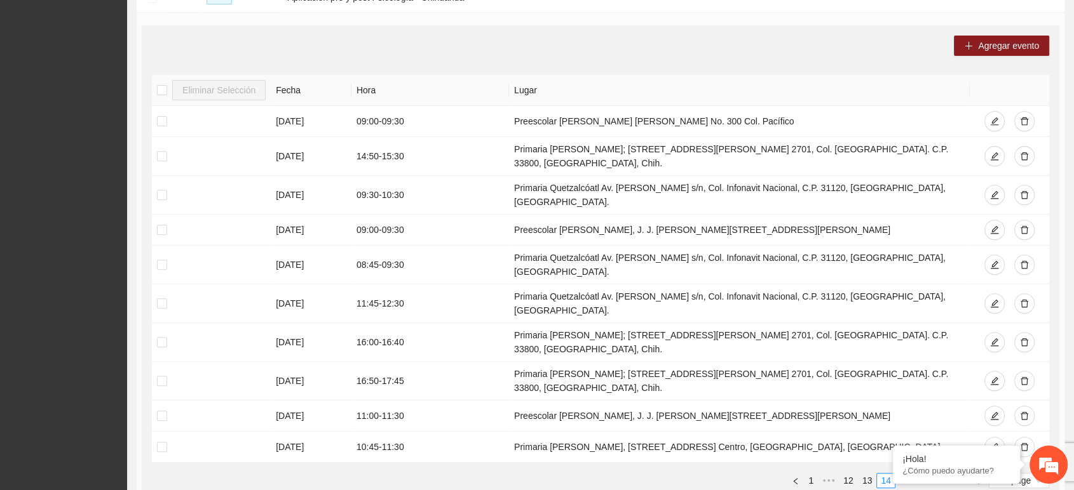
click at [923, 474] on link "16" at bounding box center [923, 481] width 18 height 14
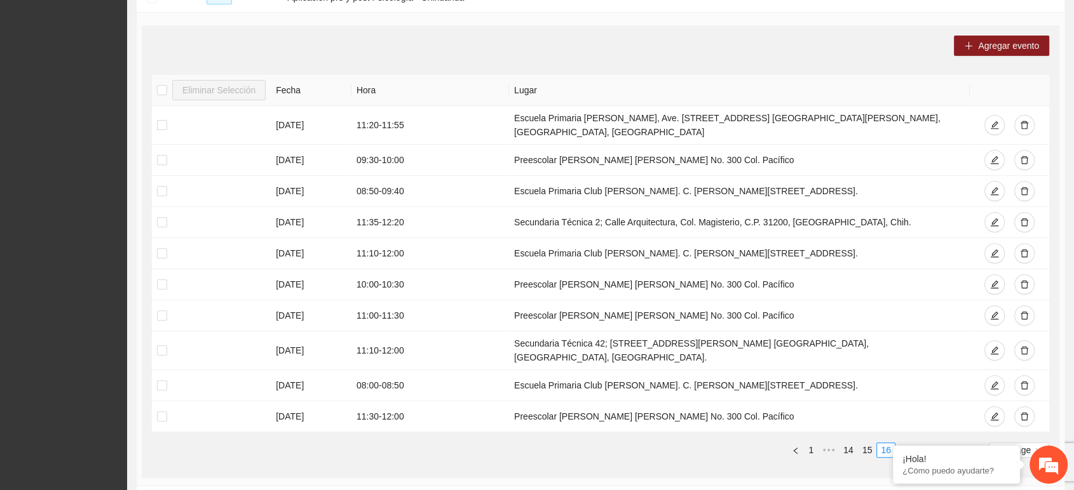
click at [923, 443] on link "18" at bounding box center [923, 450] width 18 height 14
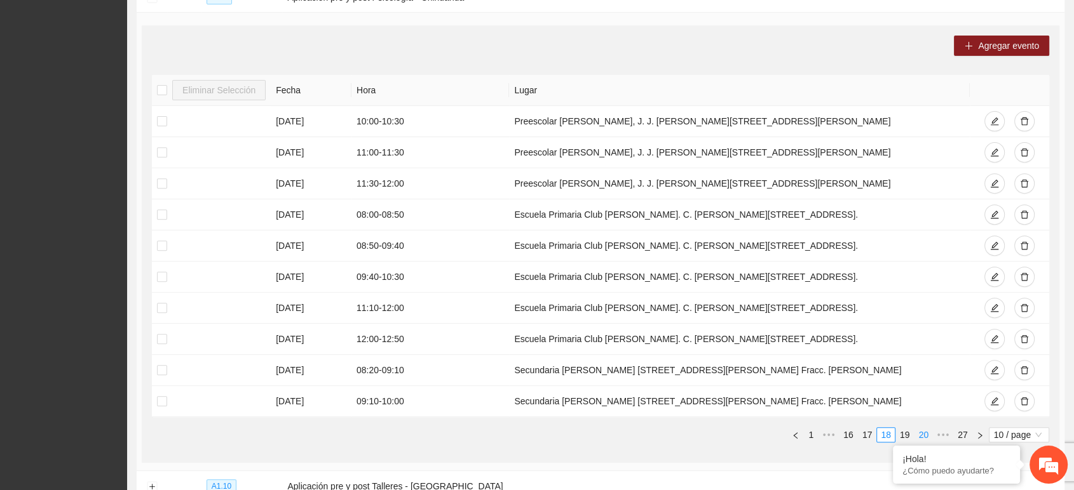
click at [923, 428] on link "20" at bounding box center [923, 435] width 18 height 14
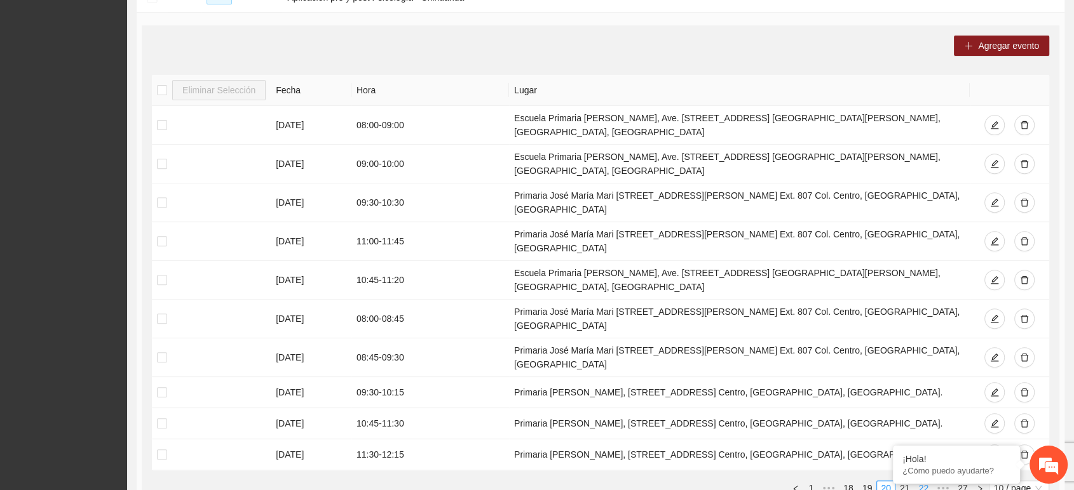
click at [923, 482] on link "22" at bounding box center [923, 489] width 18 height 14
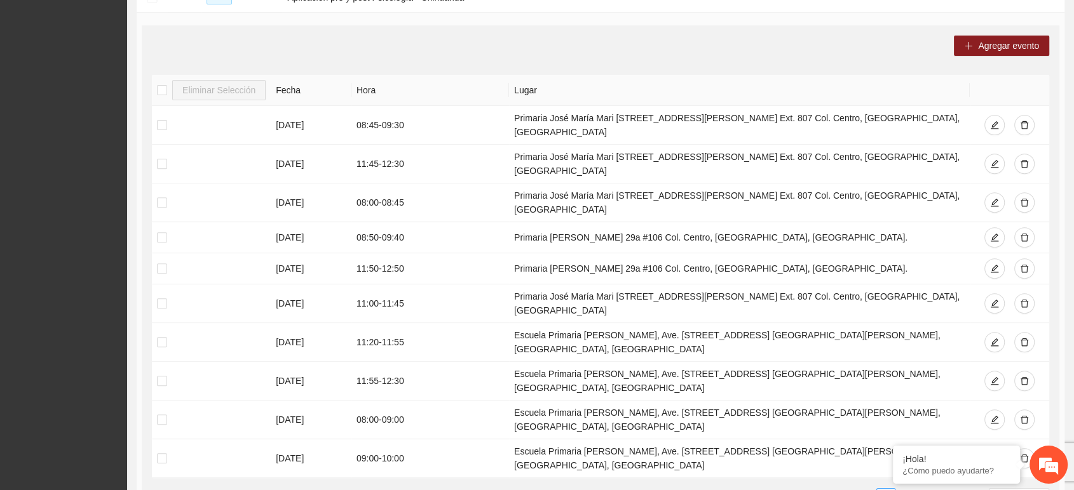
click at [923, 489] on link "24" at bounding box center [923, 496] width 18 height 14
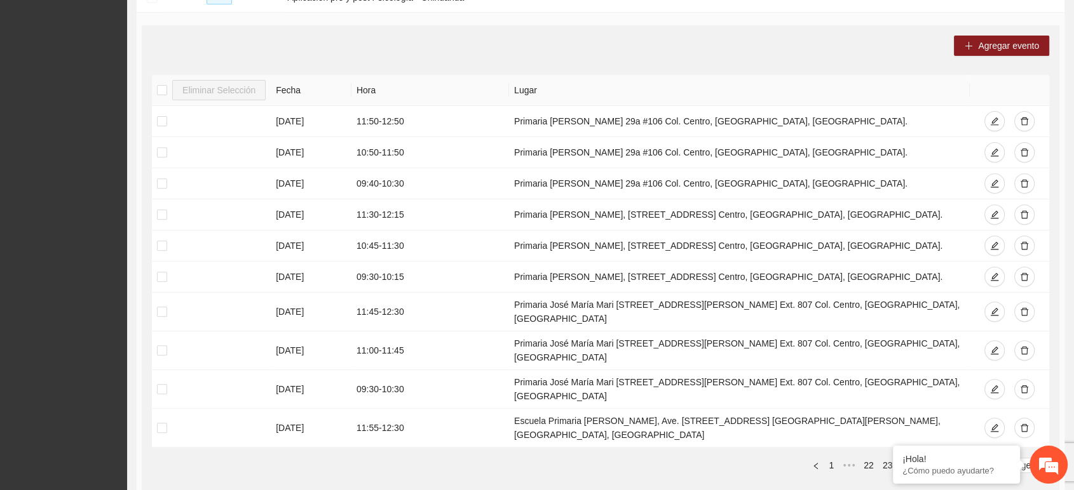
click at [942, 459] on link "26" at bounding box center [944, 466] width 18 height 14
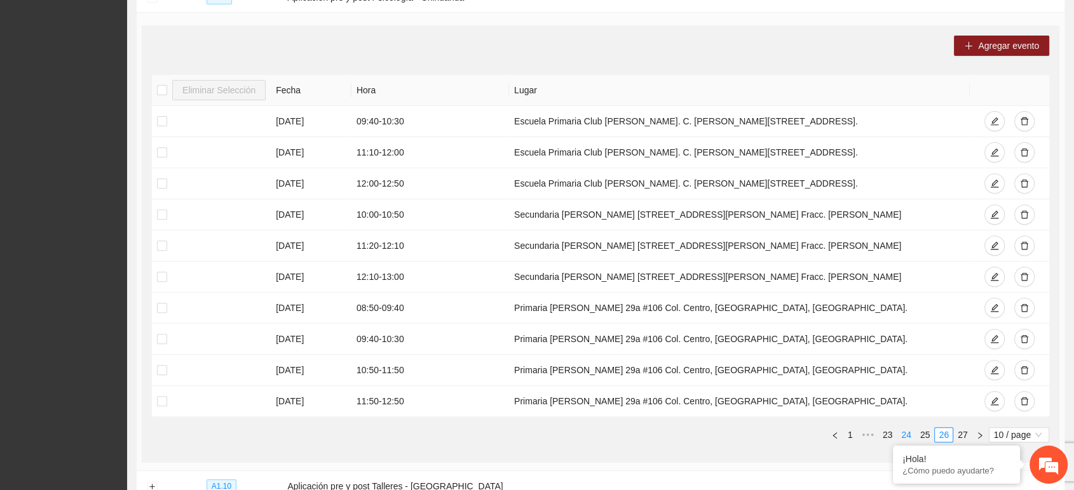
click at [914, 429] on link "24" at bounding box center [906, 435] width 18 height 14
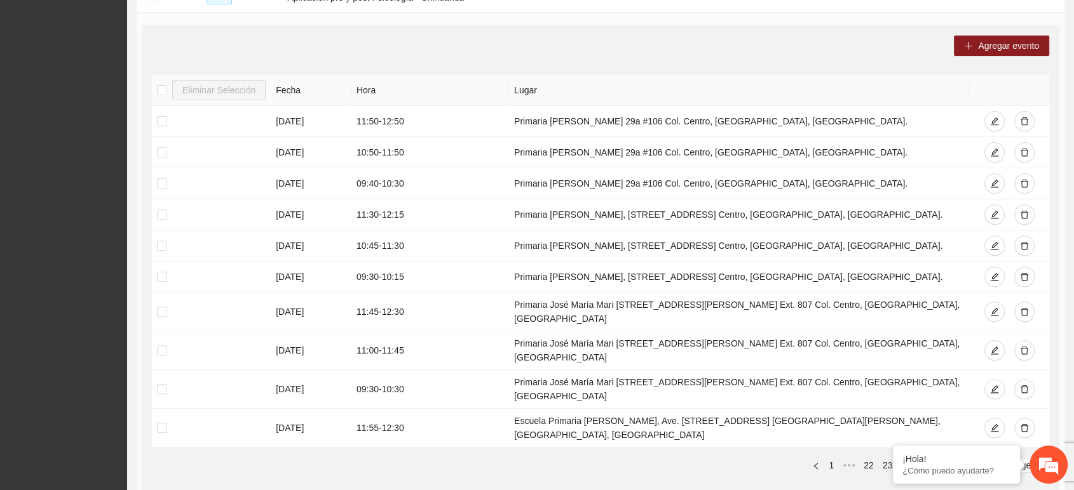
click at [923, 459] on link "25" at bounding box center [925, 466] width 18 height 14
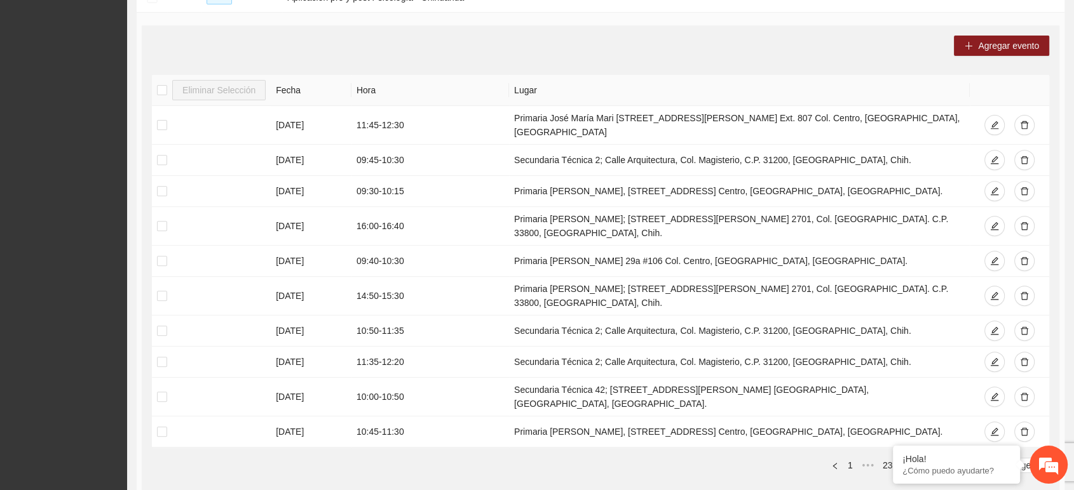
click at [940, 459] on link "26" at bounding box center [944, 466] width 18 height 14
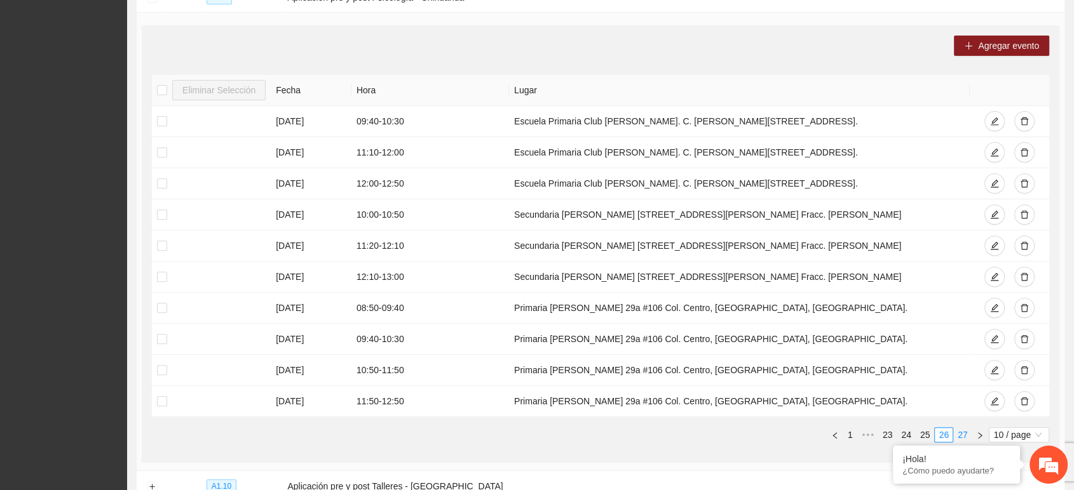
click at [961, 429] on link "27" at bounding box center [963, 435] width 18 height 14
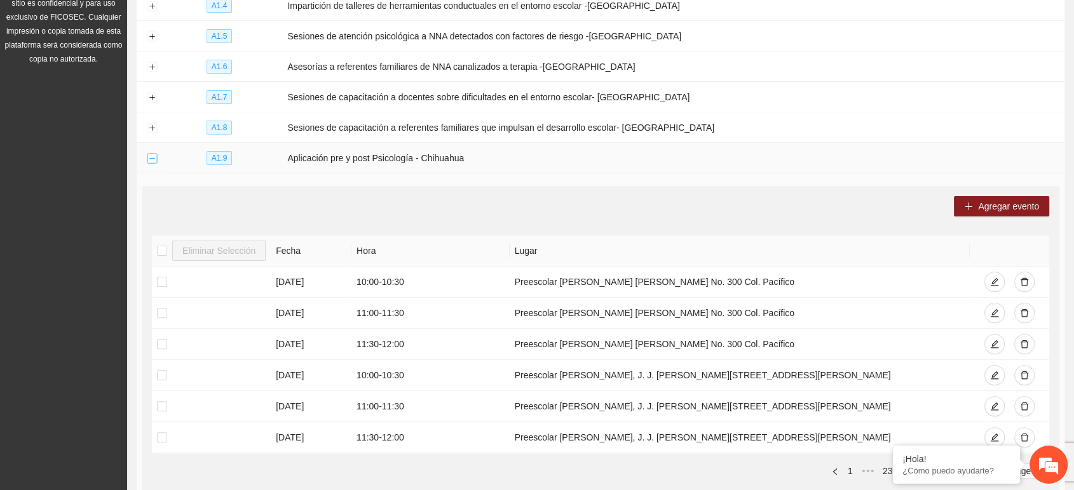
click at [154, 154] on button "Collapse row" at bounding box center [152, 159] width 10 height 10
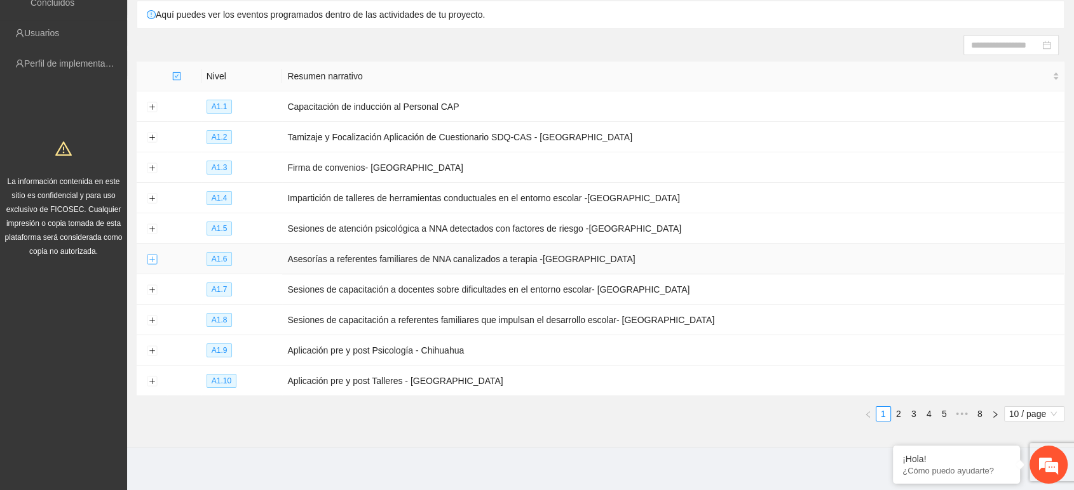
click at [155, 255] on button "Expand row" at bounding box center [152, 260] width 10 height 10
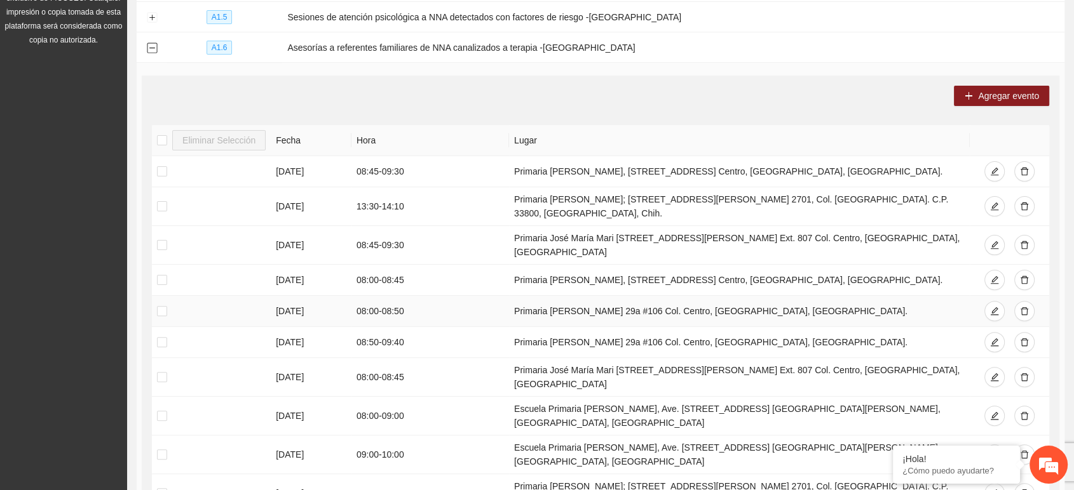
scroll to position [386, 0]
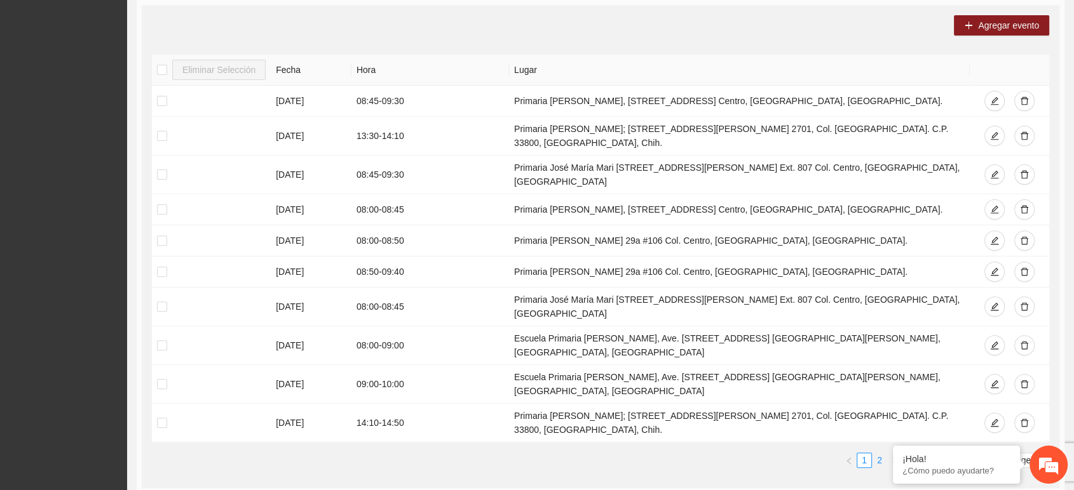
click at [877, 454] on link "2" at bounding box center [879, 461] width 14 height 14
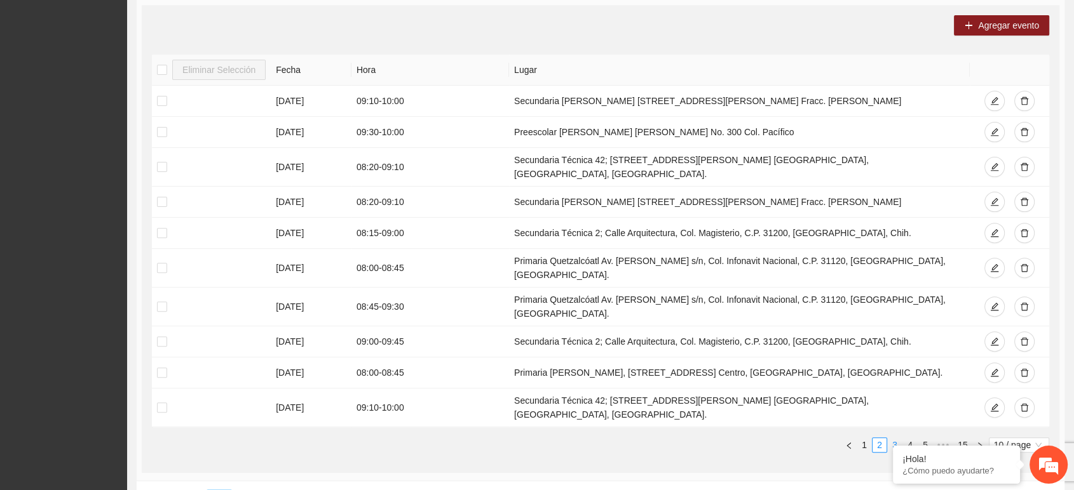
click at [894, 438] on link "3" at bounding box center [895, 445] width 14 height 14
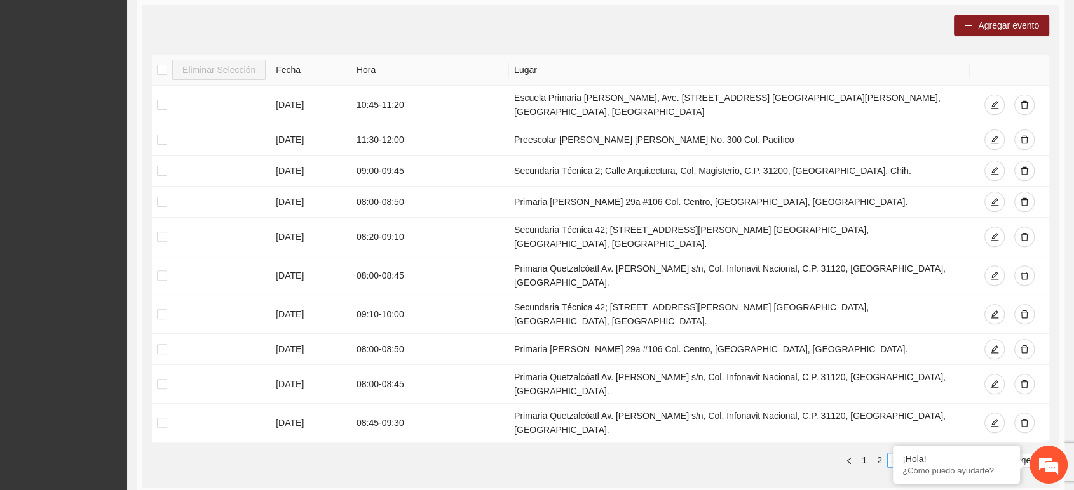
click at [909, 454] on link "4" at bounding box center [910, 461] width 14 height 14
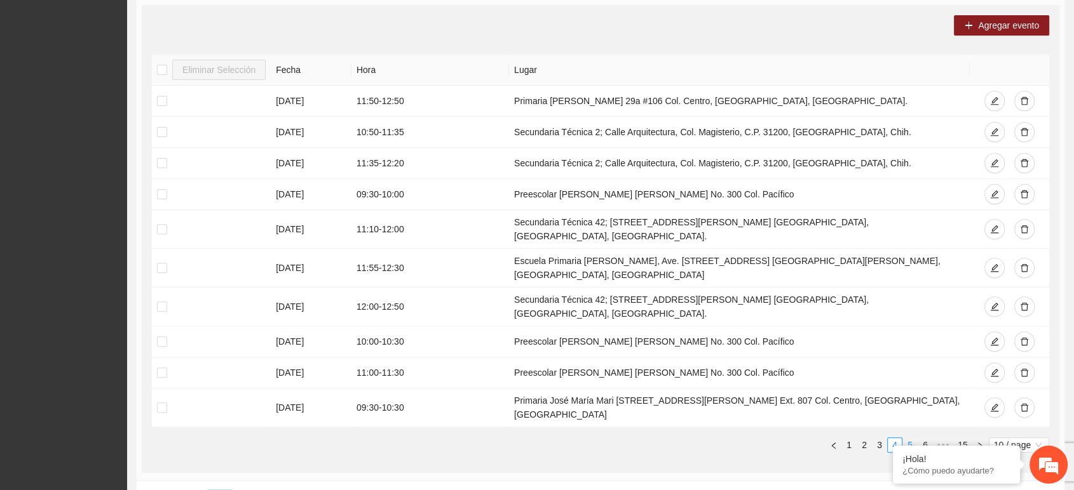
click at [911, 438] on link "5" at bounding box center [910, 445] width 14 height 14
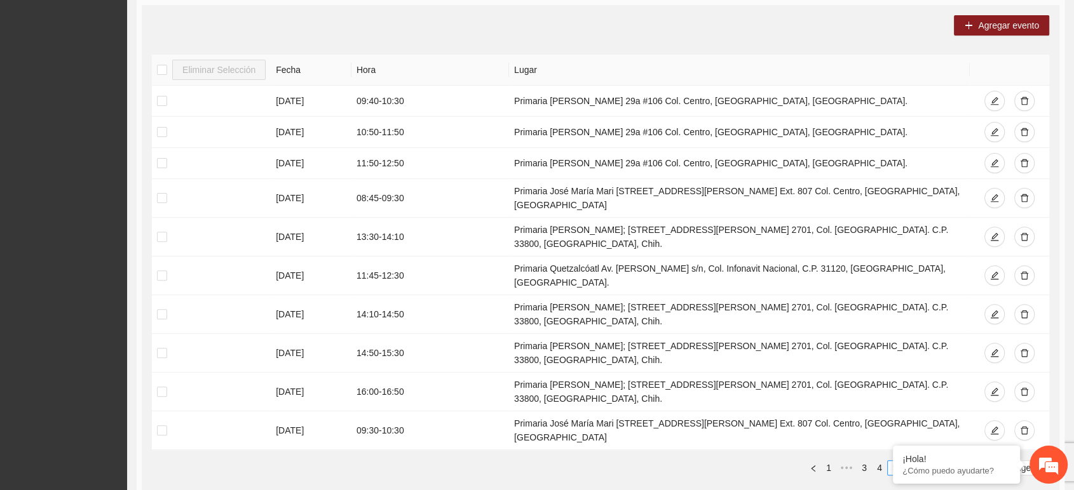
click at [910, 461] on link "6" at bounding box center [910, 468] width 14 height 14
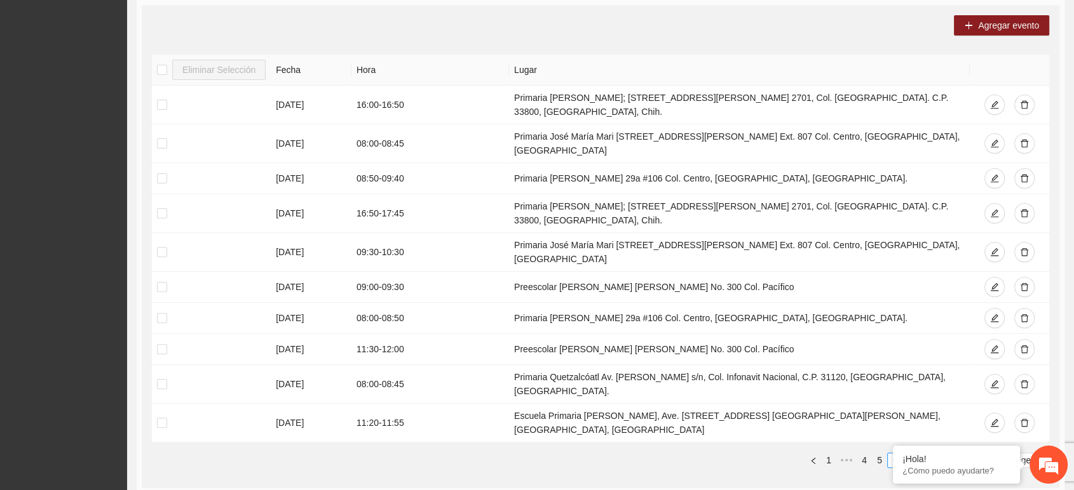
click at [909, 454] on link "7" at bounding box center [910, 461] width 14 height 14
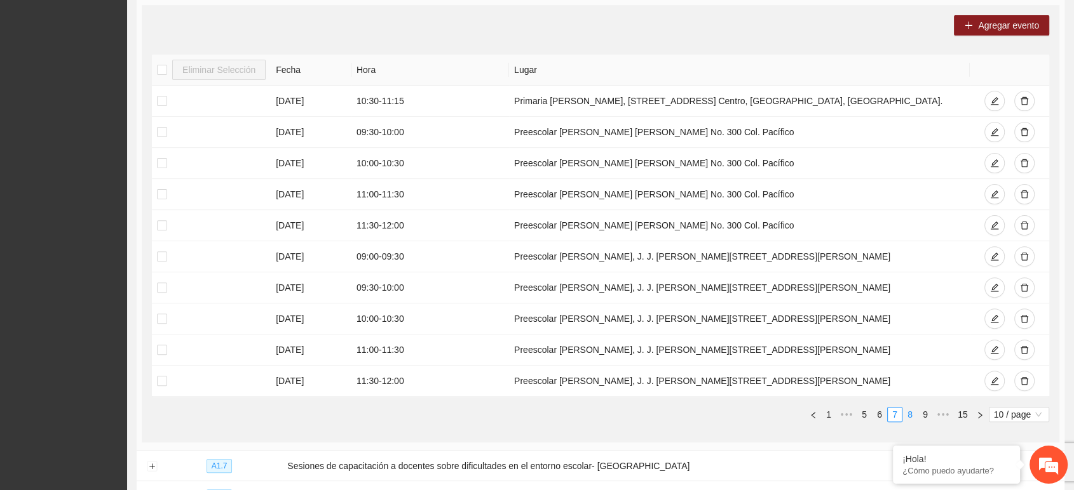
click at [910, 410] on link "8" at bounding box center [910, 415] width 14 height 14
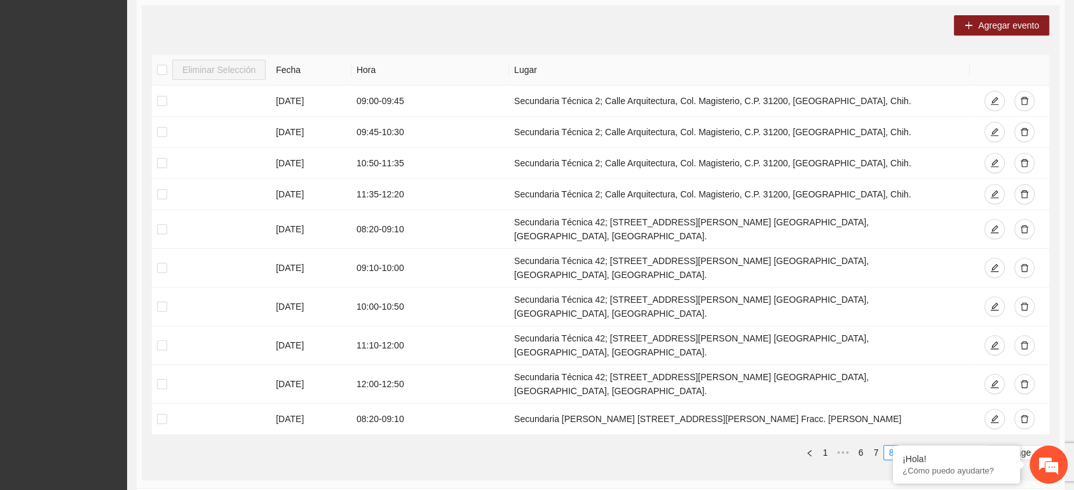
click at [909, 446] on link "9" at bounding box center [906, 453] width 14 height 14
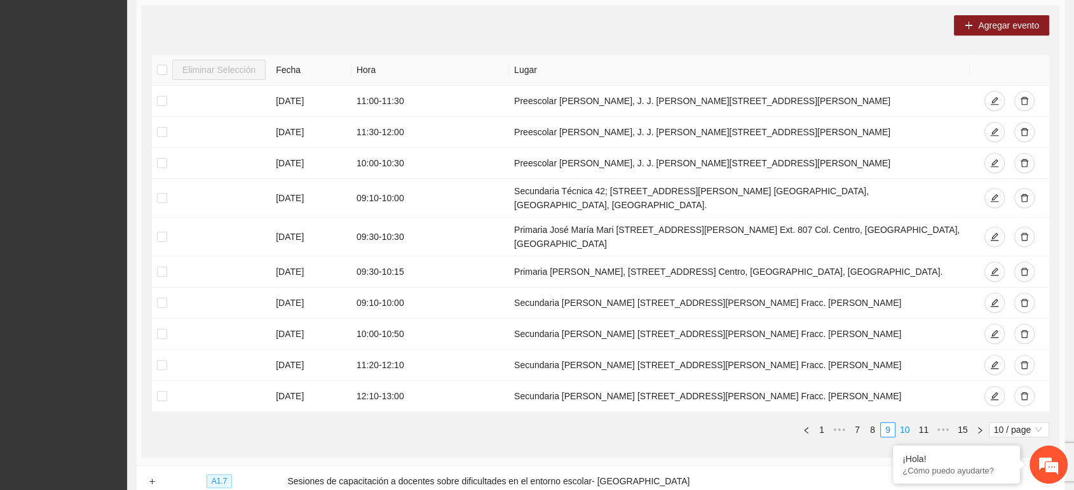
click at [905, 423] on link "10" at bounding box center [905, 430] width 18 height 14
